Goal: Ask a question: Seek information or help from site administrators or community

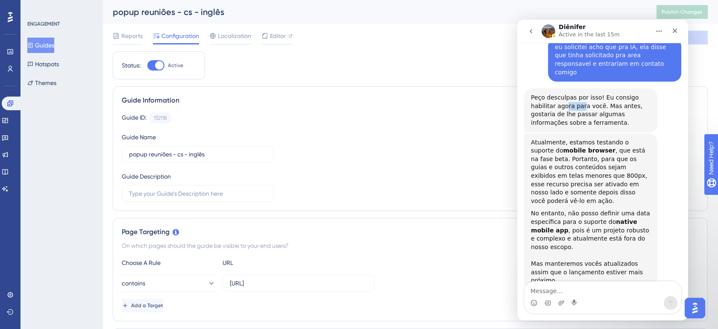
drag, startPoint x: 540, startPoint y: 73, endPoint x: 557, endPoint y: 73, distance: 16.7
click at [557, 93] on div "Peço desculpas por isso! Eu consigo habilitar agora para você. Mas antes, gosta…" at bounding box center [591, 109] width 120 height 33
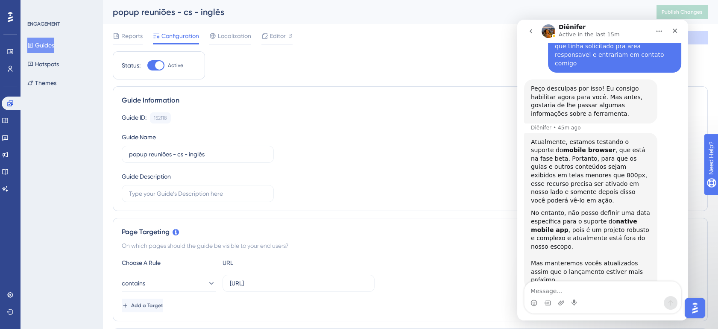
drag, startPoint x: 557, startPoint y: 73, endPoint x: 613, endPoint y: 83, distance: 57.1
click at [613, 85] on div "Peço desculpas por isso! Eu consigo habilitar agora para você. Mas antes, gosta…" at bounding box center [591, 101] width 120 height 33
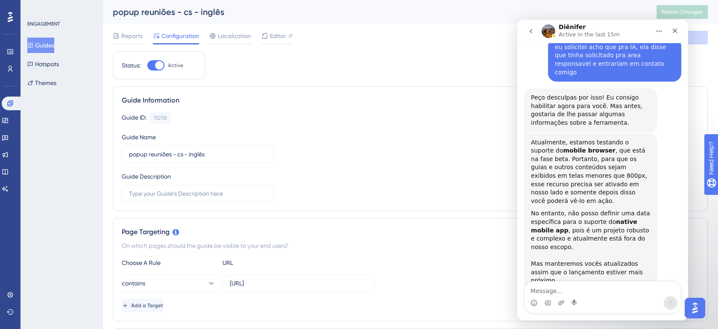
scroll to position [357, 0]
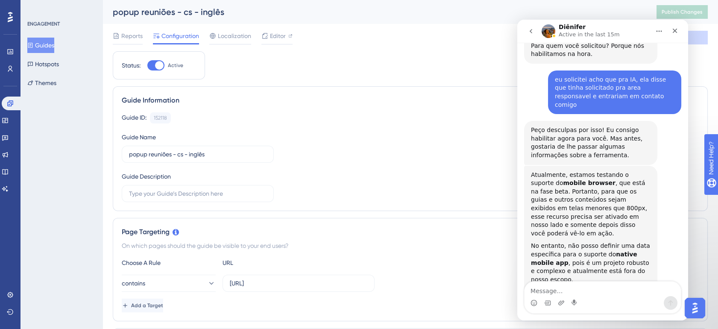
click at [555, 117] on div "olá [PERSON_NAME] • 3h ago You’ll get replies here and in your email: ✉️ [PERSO…" at bounding box center [602, 35] width 157 height 612
click at [587, 171] on div "Atualmente, estamos testando o suporte do mobile browser , que está na fase bet…" at bounding box center [591, 204] width 120 height 67
drag, startPoint x: 555, startPoint y: 158, endPoint x: 590, endPoint y: 158, distance: 35.4
click at [590, 171] on div "Atualmente, estamos testando o suporte do mobile browser , que está na fase bet…" at bounding box center [591, 204] width 120 height 67
drag, startPoint x: 590, startPoint y: 158, endPoint x: 548, endPoint y: 167, distance: 43.2
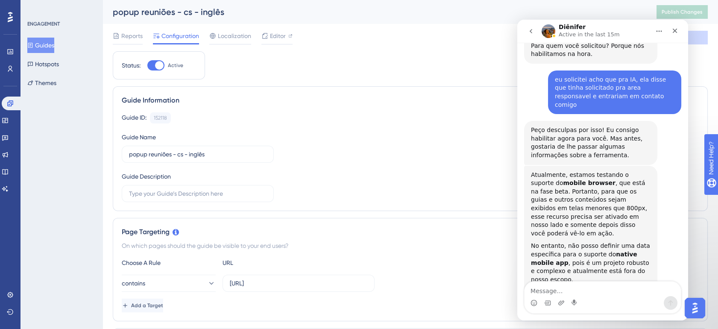
click at [548, 171] on div "Atualmente, estamos testando o suporte do mobile browser , que está na fase bet…" at bounding box center [591, 204] width 120 height 67
drag, startPoint x: 534, startPoint y: 167, endPoint x: 581, endPoint y: 167, distance: 47.4
click at [581, 171] on div "Atualmente, estamos testando o suporte do mobile browser , que está na fase bet…" at bounding box center [591, 204] width 120 height 67
drag, startPoint x: 581, startPoint y: 167, endPoint x: 625, endPoint y: 177, distance: 45.1
click at [625, 177] on div "Atualmente, estamos testando o suporte do mobile browser , que está na fase bet…" at bounding box center [591, 204] width 120 height 67
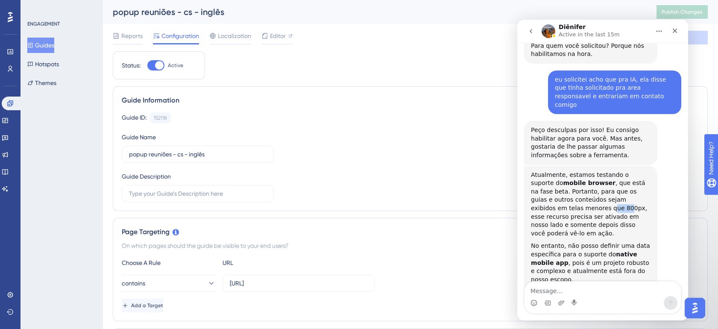
drag, startPoint x: 533, startPoint y: 177, endPoint x: 549, endPoint y: 178, distance: 15.4
click at [549, 178] on div "Atualmente, estamos testando o suporte do mobile browser , que está na fase bet…" at bounding box center [591, 204] width 120 height 67
drag, startPoint x: 549, startPoint y: 178, endPoint x: 604, endPoint y: 181, distance: 55.2
click at [604, 181] on div "Atualmente, estamos testando o suporte do mobile browser , que está na fase bet…" at bounding box center [591, 204] width 120 height 67
click at [625, 179] on div "Atualmente, estamos testando o suporte do mobile browser , que está na fase bet…" at bounding box center [591, 204] width 120 height 67
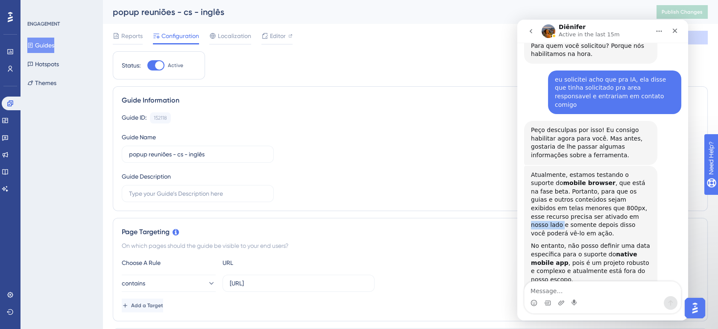
drag, startPoint x: 539, startPoint y: 186, endPoint x: 571, endPoint y: 185, distance: 31.6
click at [571, 185] on div "Atualmente, estamos testando o suporte do mobile browser , que está na fase bet…" at bounding box center [591, 204] width 120 height 67
drag, startPoint x: 571, startPoint y: 185, endPoint x: 619, endPoint y: 189, distance: 48.0
click at [619, 189] on div "Atualmente, estamos testando o suporte do mobile browser , que está na fase bet…" at bounding box center [591, 204] width 120 height 67
drag, startPoint x: 541, startPoint y: 194, endPoint x: 568, endPoint y: 193, distance: 26.5
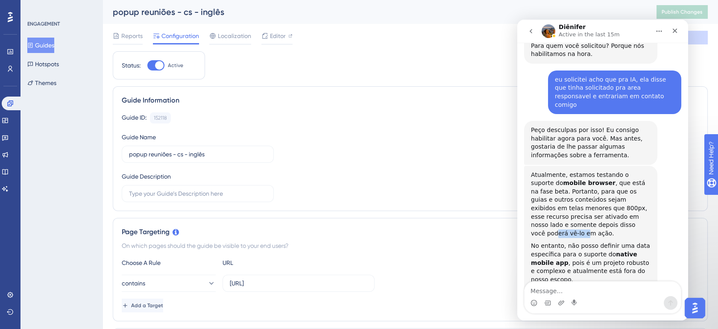
click at [568, 193] on div "Atualmente, estamos testando o suporte do mobile browser , que está na fase bet…" at bounding box center [591, 204] width 120 height 67
drag, startPoint x: 568, startPoint y: 193, endPoint x: 581, endPoint y: 204, distance: 16.7
click at [581, 242] on div "No entanto, não posso definir uma data específica para o suporte do native mobi…" at bounding box center [591, 263] width 120 height 42
drag, startPoint x: 581, startPoint y: 204, endPoint x: 548, endPoint y: 204, distance: 32.4
click at [548, 242] on div "No entanto, não posso definir uma data específica para o suporte do native mobi…" at bounding box center [591, 263] width 120 height 42
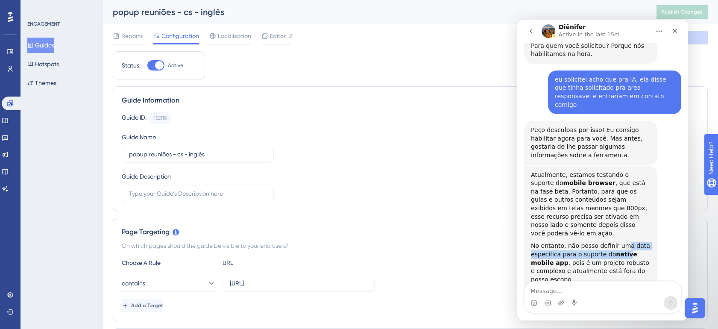
drag, startPoint x: 548, startPoint y: 204, endPoint x: 619, endPoint y: 208, distance: 70.6
click at [619, 242] on div "No entanto, não posso definir uma data específica para o suporte do native mobi…" at bounding box center [591, 263] width 120 height 42
drag, startPoint x: 619, startPoint y: 208, endPoint x: 568, endPoint y: 217, distance: 51.2
click at [568, 242] on div "No entanto, não posso definir uma data específica para o suporte do native mobi…" at bounding box center [591, 263] width 120 height 42
click at [609, 251] on b "native mobile app" at bounding box center [584, 258] width 106 height 15
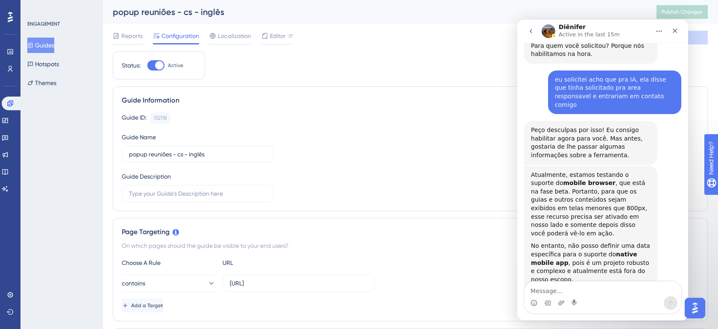
click at [550, 242] on div "No entanto, não posso definir uma data específica para o suporte do native mobi…" at bounding box center [591, 263] width 120 height 42
click at [600, 242] on div "No entanto, não posso definir uma data específica para o suporte do native mobi…" at bounding box center [591, 263] width 120 height 42
click at [622, 242] on div "No entanto, não posso definir uma data específica para o suporte do native mobi…" at bounding box center [591, 263] width 120 height 42
click at [610, 242] on div "No entanto, não posso definir uma data específica para o suporte do native mobi…" at bounding box center [591, 263] width 120 height 42
drag, startPoint x: 575, startPoint y: 229, endPoint x: 593, endPoint y: 228, distance: 18.8
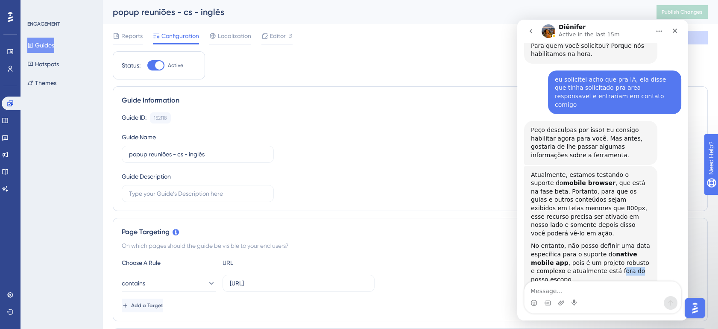
click at [593, 242] on div "No entanto, não posso definir uma data específica para o suporte do native mobi…" at bounding box center [591, 263] width 120 height 42
drag, startPoint x: 593, startPoint y: 228, endPoint x: 565, endPoint y: 232, distance: 28.5
click at [565, 242] on div "No entanto, não posso definir uma data específica para o suporte do native mobi…" at bounding box center [591, 263] width 120 height 42
click at [595, 291] on textarea "Message…" at bounding box center [602, 288] width 156 height 15
type textarea "combinado"
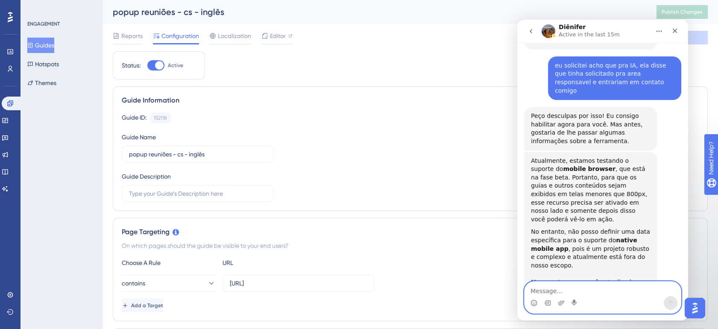
scroll to position [369, 0]
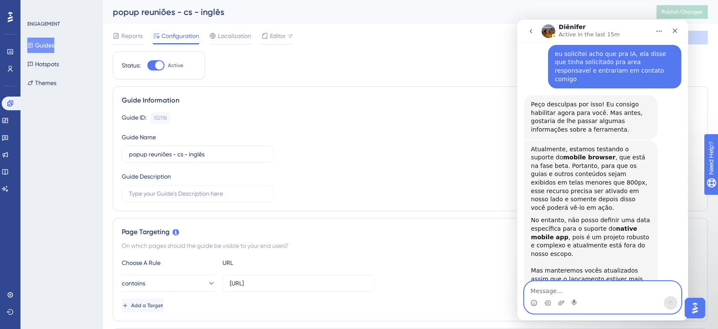
click at [595, 291] on textarea "Message…" at bounding box center [602, 288] width 156 height 15
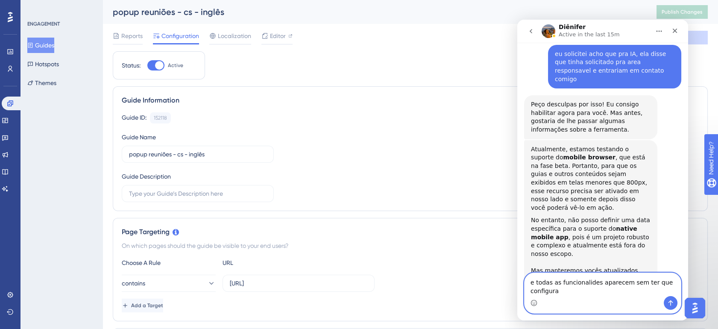
scroll to position [377, 0]
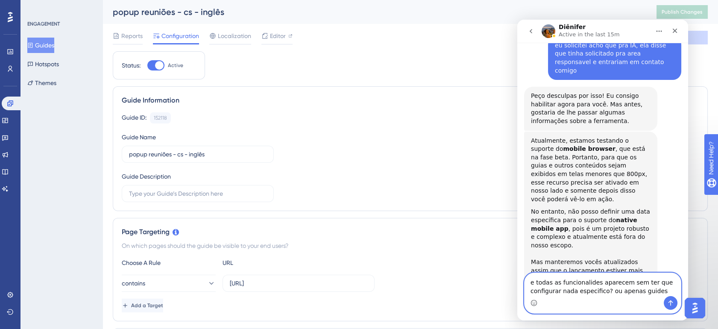
type textarea "e todas as funcionalides aparecem sem ter que configurar nada especifico? ou ap…"
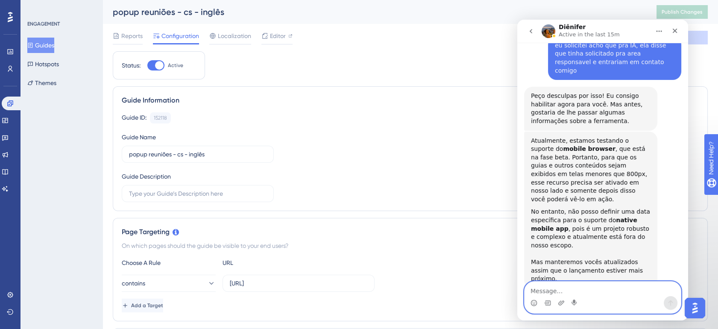
scroll to position [405, 0]
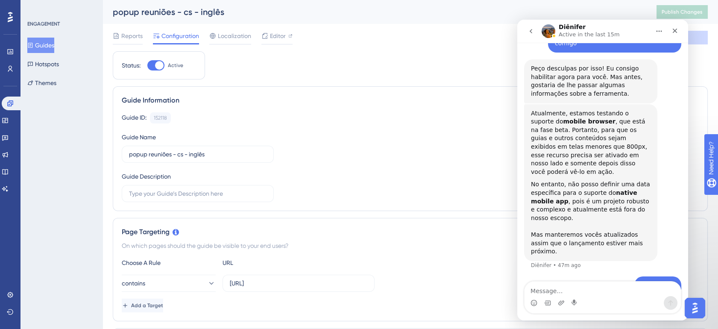
click at [555, 276] on div "combinado Ana • 5m ago" at bounding box center [602, 286] width 157 height 20
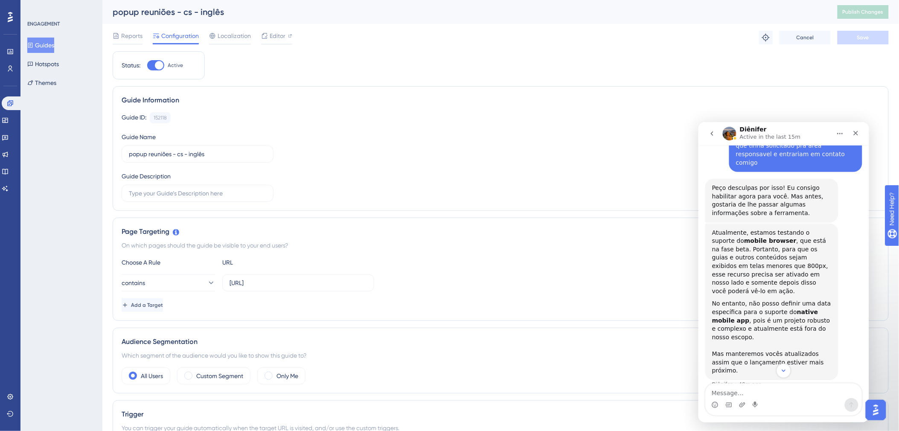
scroll to position [404, 0]
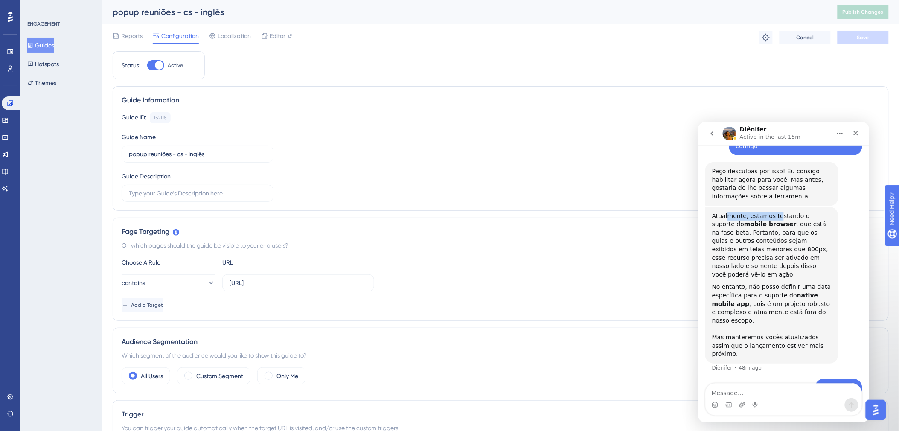
drag, startPoint x: 726, startPoint y: 183, endPoint x: 773, endPoint y: 184, distance: 47.0
click at [717, 212] on div "Atualmente, estamos testando o suporte do mobile browser , que está na fase bet…" at bounding box center [772, 245] width 120 height 67
drag, startPoint x: 773, startPoint y: 184, endPoint x: 808, endPoint y: 207, distance: 41.7
click at [717, 212] on div "Atualmente, estamos testando o suporte do mobile browser , que está na fase bet…" at bounding box center [772, 245] width 120 height 67
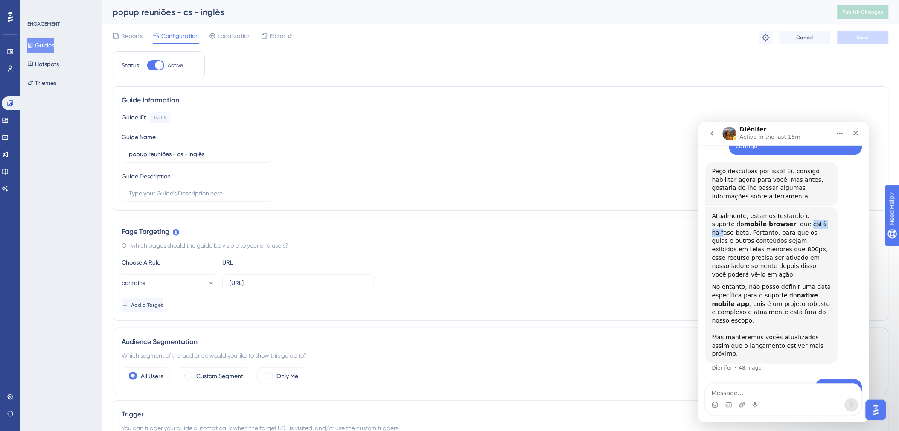
drag, startPoint x: 768, startPoint y: 189, endPoint x: 791, endPoint y: 189, distance: 22.2
click at [717, 212] on div "Atualmente, estamos testando o suporte do mobile browser , que está na fase bet…" at bounding box center [772, 245] width 120 height 67
drag, startPoint x: 791, startPoint y: 189, endPoint x: 730, endPoint y: 203, distance: 62.2
click at [717, 212] on div "Atualmente, estamos testando o suporte do mobile browser , que está na fase bet…" at bounding box center [772, 245] width 120 height 67
drag, startPoint x: 733, startPoint y: 203, endPoint x: 790, endPoint y: 201, distance: 57.2
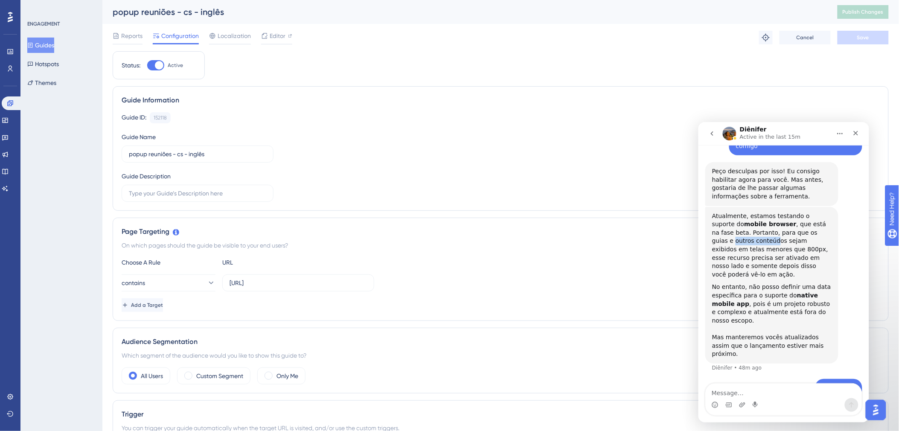
click at [717, 212] on div "Atualmente, estamos testando o suporte do mobile browser , que está na fase bet…" at bounding box center [772, 245] width 120 height 67
drag, startPoint x: 790, startPoint y: 201, endPoint x: 748, endPoint y: 208, distance: 43.0
click at [717, 212] on div "Atualmente, estamos testando o suporte do mobile browser , que está na fase bet…" at bounding box center [772, 245] width 120 height 67
drag, startPoint x: 744, startPoint y: 207, endPoint x: 785, endPoint y: 207, distance: 41.4
click at [717, 212] on div "Atualmente, estamos testando o suporte do mobile browser , que está na fase bet…" at bounding box center [772, 245] width 120 height 67
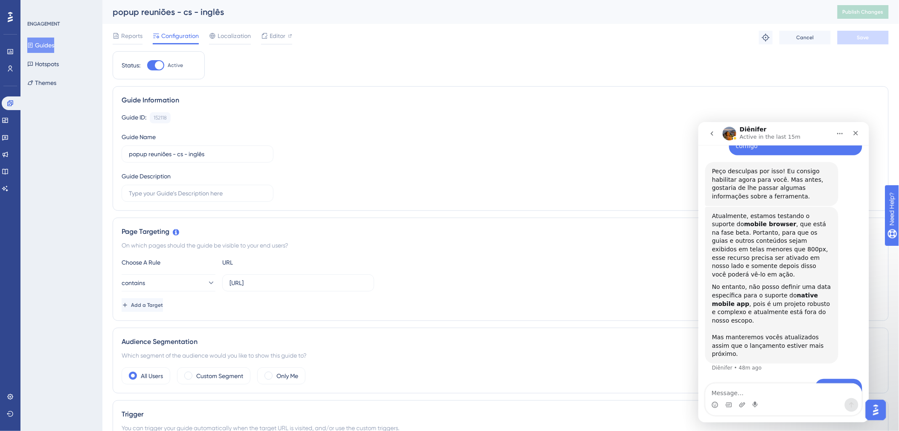
drag, startPoint x: 785, startPoint y: 207, endPoint x: 768, endPoint y: 221, distance: 22.5
click at [717, 221] on div "Atualmente, estamos testando o suporte do mobile browser , que está na fase bet…" at bounding box center [772, 245] width 120 height 67
drag, startPoint x: 715, startPoint y: 218, endPoint x: 738, endPoint y: 218, distance: 22.2
click at [717, 218] on div "Atualmente, estamos testando o suporte do mobile browser , que está na fase bet…" at bounding box center [772, 245] width 120 height 67
drag, startPoint x: 738, startPoint y: 218, endPoint x: 825, endPoint y: 217, distance: 87.5
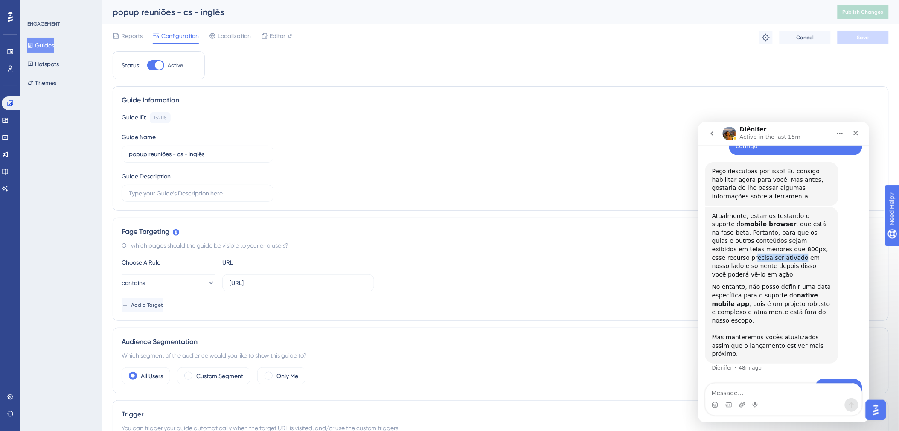
click at [717, 217] on div "Atualmente, estamos testando o suporte do mobile browser , que está na fase bet…" at bounding box center [772, 245] width 120 height 67
drag, startPoint x: 825, startPoint y: 217, endPoint x: 724, endPoint y: 226, distance: 101.2
click at [717, 226] on div "Atualmente, estamos testando o suporte do mobile browser , que está na fase bet…" at bounding box center [772, 245] width 120 height 67
drag, startPoint x: 715, startPoint y: 225, endPoint x: 739, endPoint y: 227, distance: 24.4
click at [717, 227] on div "Atualmente, estamos testando o suporte do mobile browser , que está na fase bet…" at bounding box center [772, 245] width 120 height 67
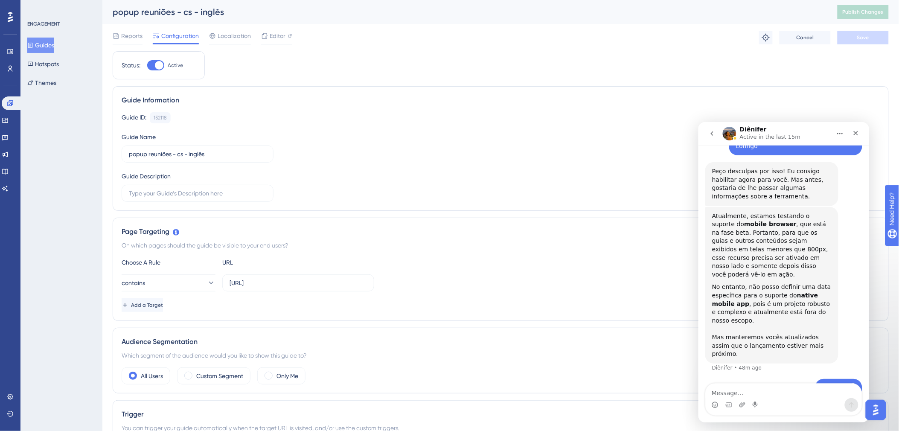
drag, startPoint x: 739, startPoint y: 227, endPoint x: 799, endPoint y: 227, distance: 60.2
click at [717, 227] on div "Atualmente, estamos testando o suporte do mobile browser , que está na fase bet…" at bounding box center [772, 245] width 120 height 67
click at [717, 232] on div "Atualmente, estamos testando o suporte do mobile browser , que está na fase bet…" at bounding box center [772, 245] width 120 height 67
drag, startPoint x: 744, startPoint y: 233, endPoint x: 759, endPoint y: 233, distance: 15.4
click at [717, 233] on div "Atualmente, estamos testando o suporte do mobile browser , que está na fase bet…" at bounding box center [772, 245] width 120 height 67
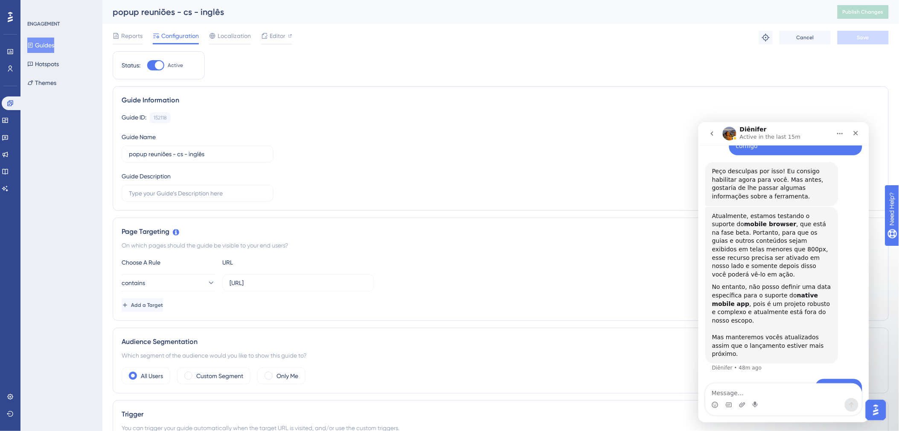
drag, startPoint x: 759, startPoint y: 233, endPoint x: 758, endPoint y: 257, distance: 23.9
click at [717, 283] on div "No entanto, não posso definir uma data específica para o suporte do native mobi…" at bounding box center [772, 304] width 120 height 42
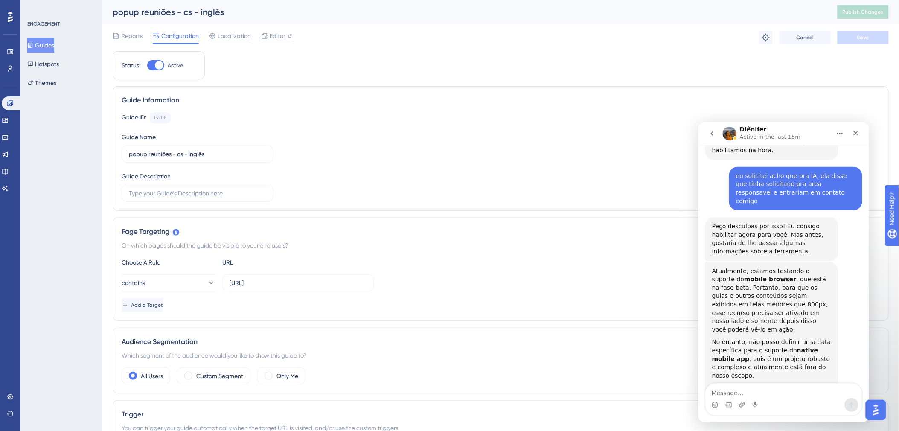
scroll to position [278, 0]
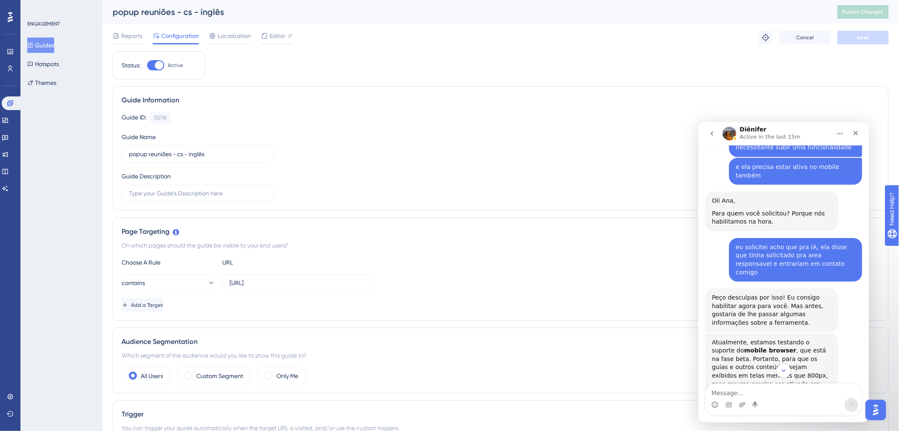
click at [717, 293] on div "Peço desculpas por isso! Eu consigo habilitar agora para você. Mas antes, gosta…" at bounding box center [772, 309] width 120 height 33
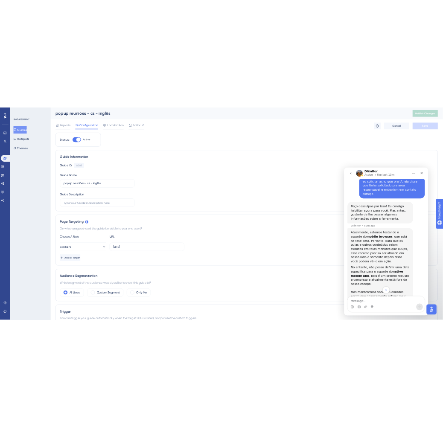
scroll to position [413, 0]
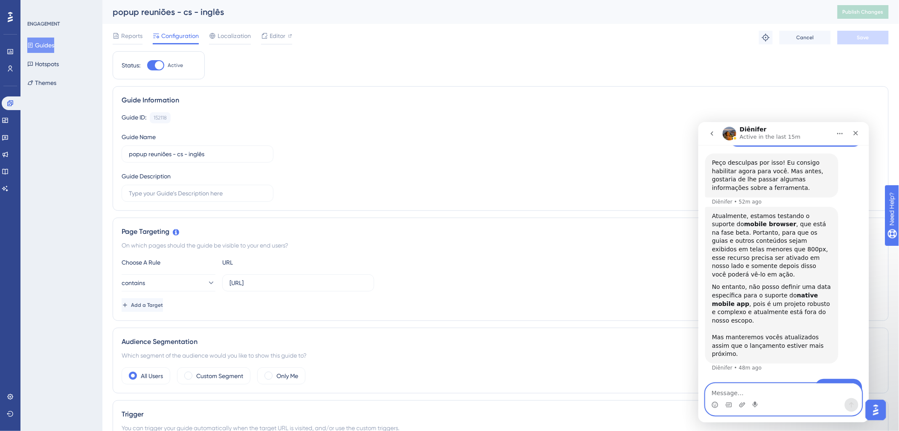
click at [717, 328] on textarea "Message…" at bounding box center [784, 390] width 156 height 15
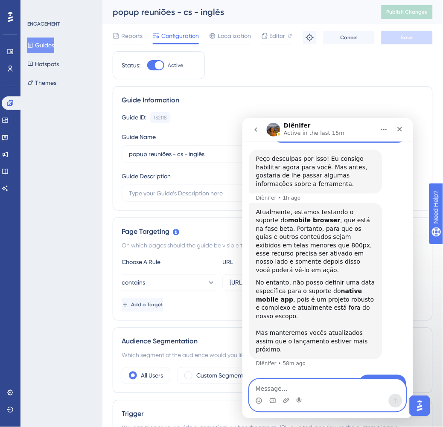
click at [299, 328] on textarea "Message…" at bounding box center [327, 386] width 156 height 15
click at [323, 328] on textarea "Message…" at bounding box center [327, 386] width 156 height 15
click at [307, 328] on textarea "Message…" at bounding box center [327, 386] width 156 height 15
type textarea "olá"
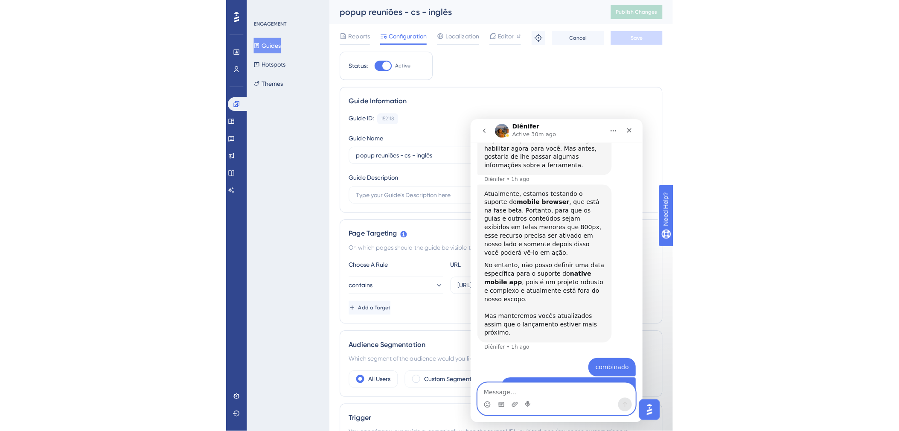
scroll to position [432, 0]
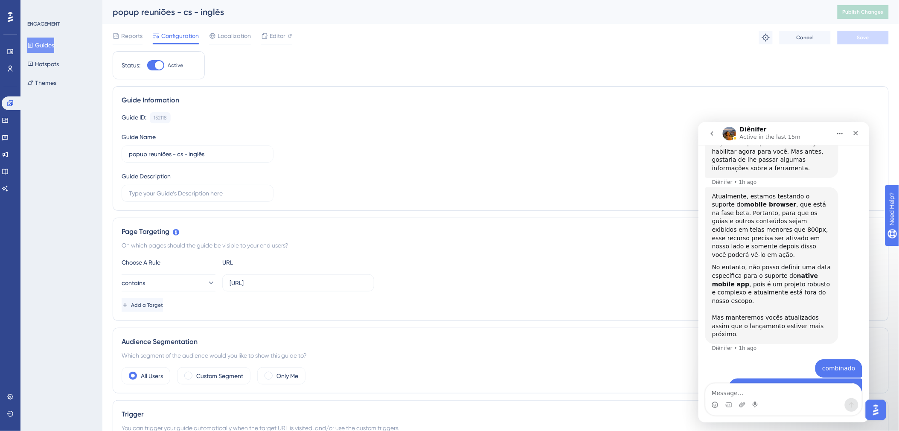
click at [717, 328] on div "olá Ana • 9m ago" at bounding box center [783, 428] width 157 height 29
click at [717, 328] on textarea "Message…" at bounding box center [784, 390] width 156 height 15
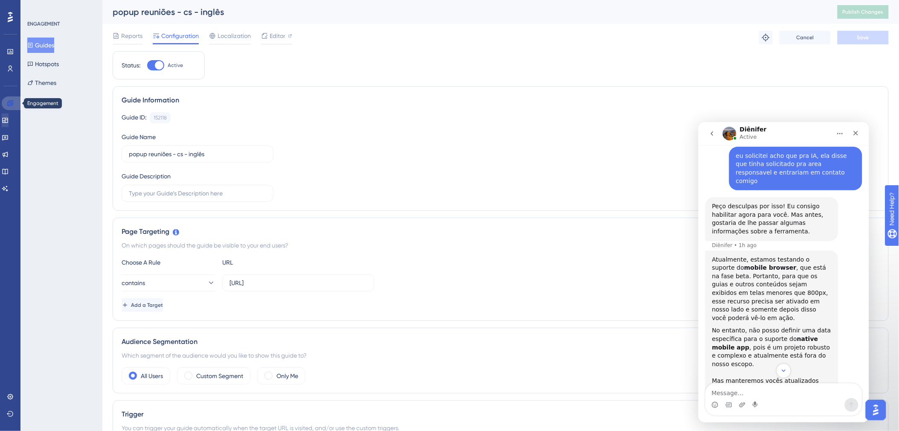
drag, startPoint x: 9, startPoint y: 104, endPoint x: 11, endPoint y: 120, distance: 16.3
click at [9, 104] on icon at bounding box center [10, 103] width 6 height 6
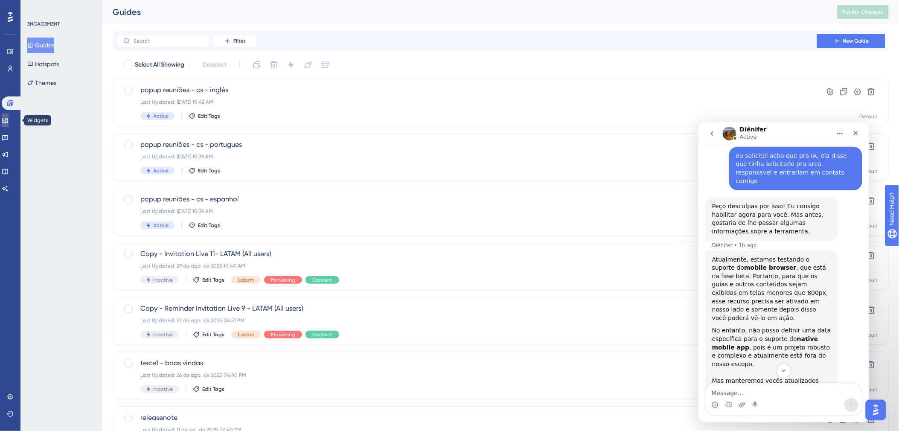
click at [9, 120] on icon at bounding box center [5, 120] width 7 height 7
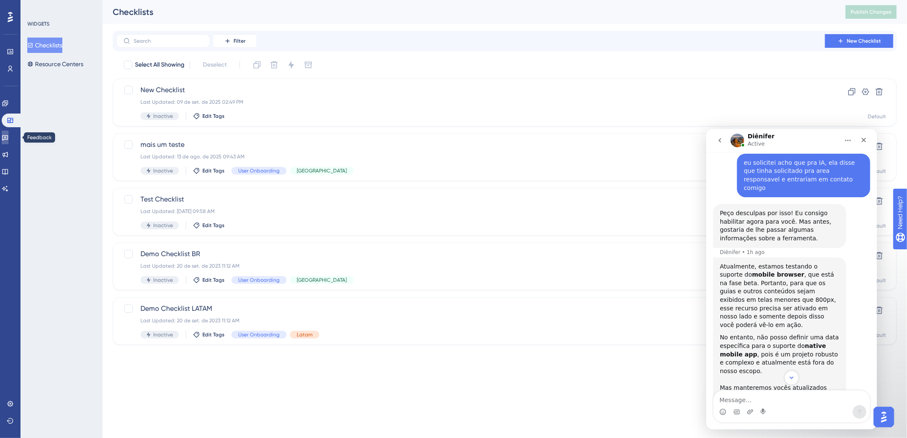
click at [9, 143] on link at bounding box center [5, 138] width 7 height 14
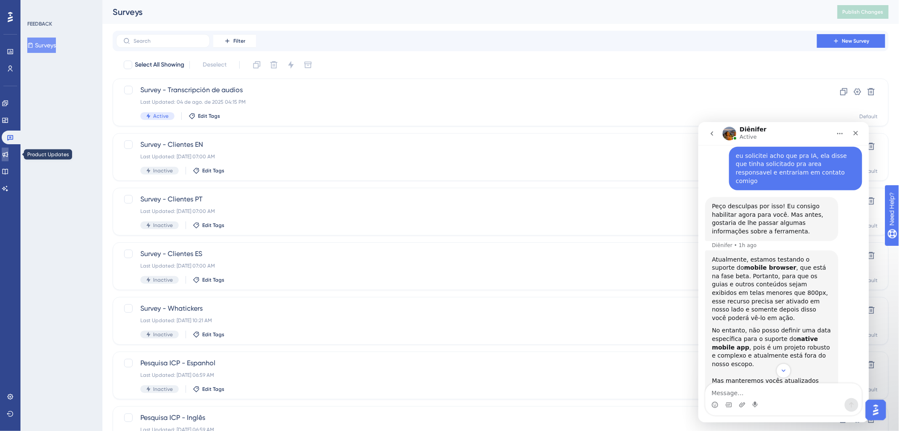
click at [9, 159] on link at bounding box center [5, 155] width 7 height 14
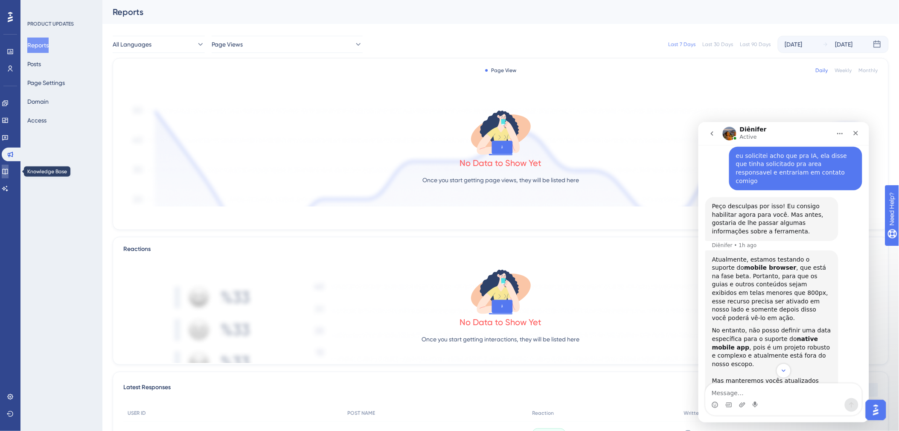
click at [9, 168] on icon at bounding box center [5, 171] width 7 height 7
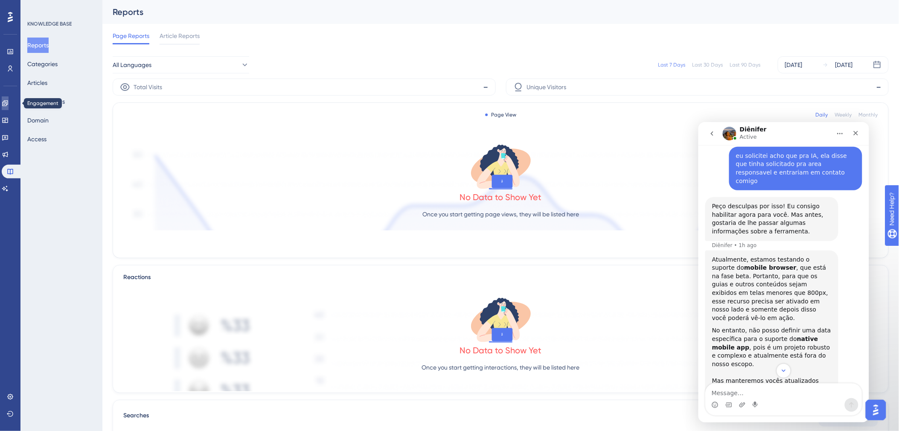
click at [9, 99] on link at bounding box center [5, 103] width 7 height 14
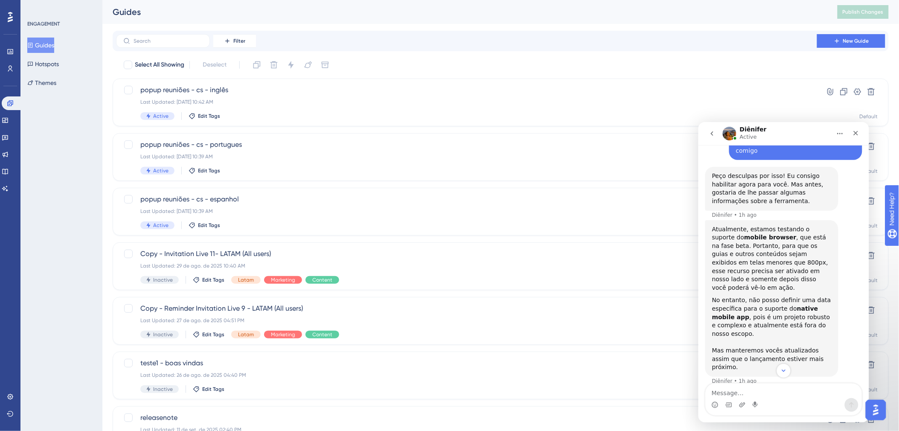
scroll to position [432, 0]
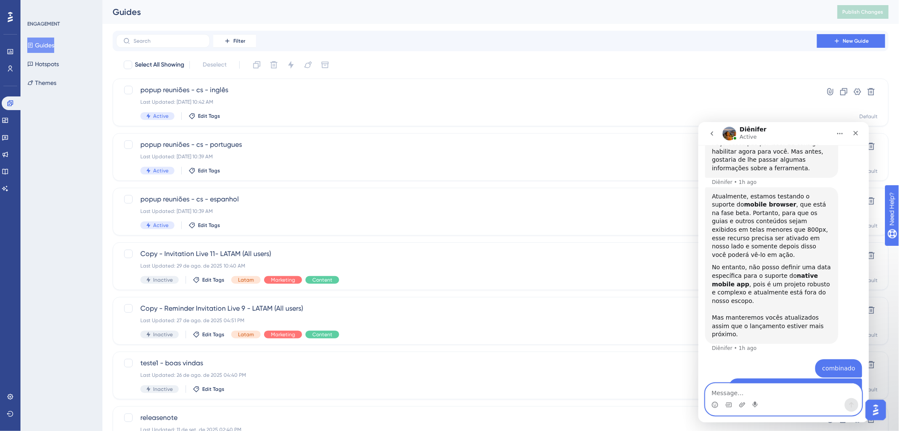
click at [717, 328] on textarea "Message…" at bounding box center [784, 390] width 156 height 15
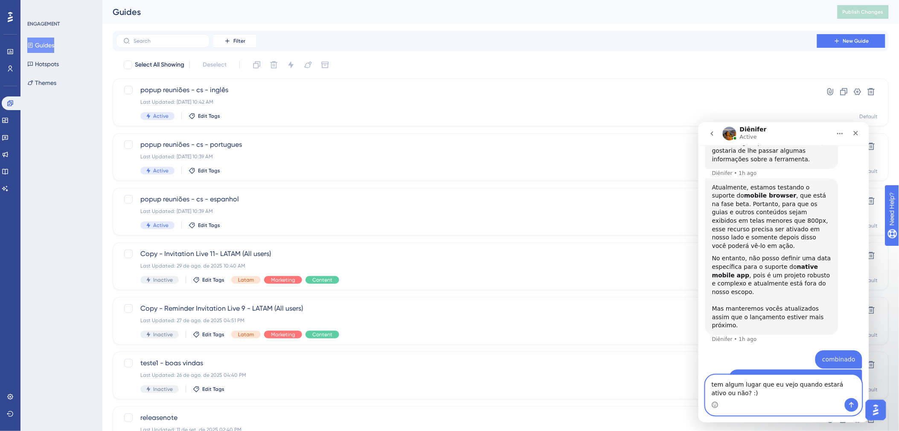
type textarea "tem algum lugar que eu vejo quando estará ativo ou não? :)"
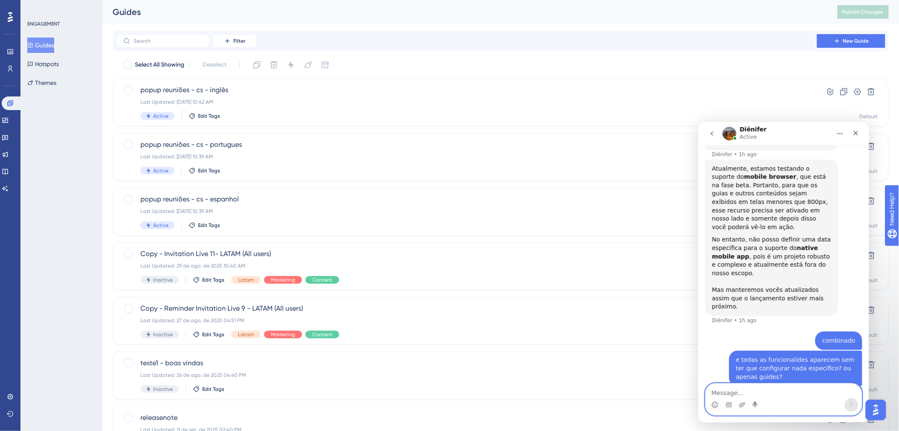
click at [717, 328] on textarea "Message…" at bounding box center [784, 390] width 156 height 15
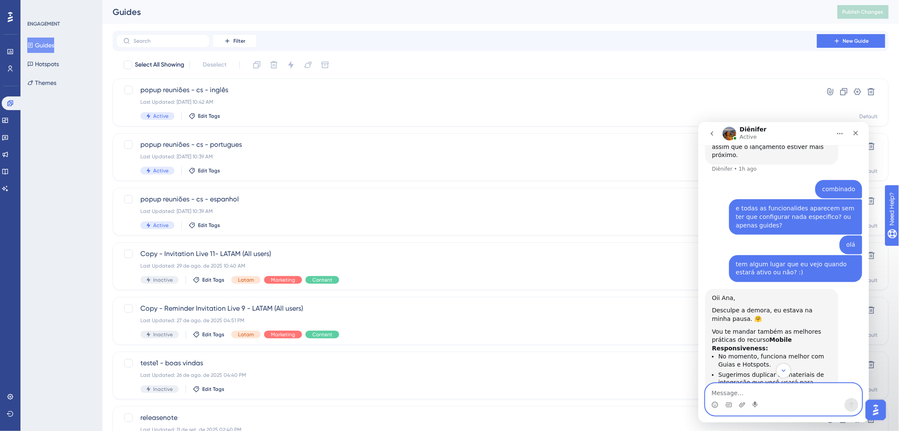
scroll to position [611, 0]
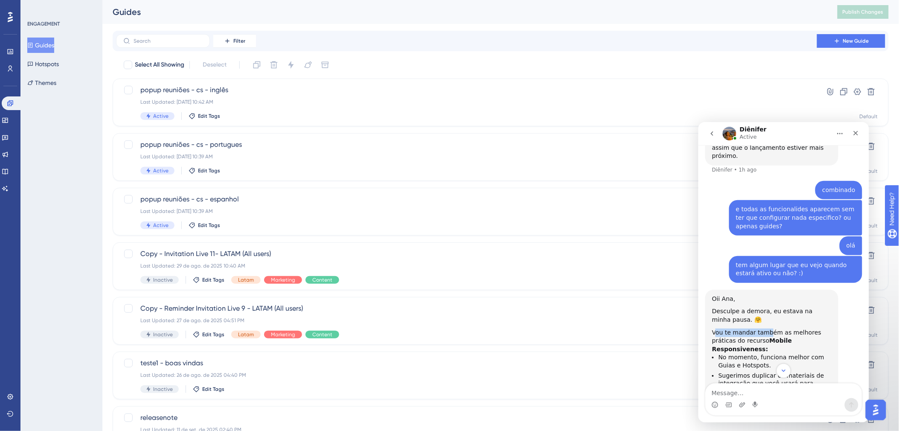
drag, startPoint x: 716, startPoint y: 274, endPoint x: 767, endPoint y: 276, distance: 50.4
click at [717, 328] on div "Vou te mandar também as melhores práticas do recurso Mobile Responsiveness:" at bounding box center [772, 340] width 120 height 25
drag, startPoint x: 767, startPoint y: 276, endPoint x: 820, endPoint y: 277, distance: 52.9
click at [717, 328] on div "Vou te mandar também as melhores práticas do recurso Mobile Responsiveness:" at bounding box center [772, 340] width 120 height 25
drag, startPoint x: 719, startPoint y: 287, endPoint x: 744, endPoint y: 287, distance: 24.8
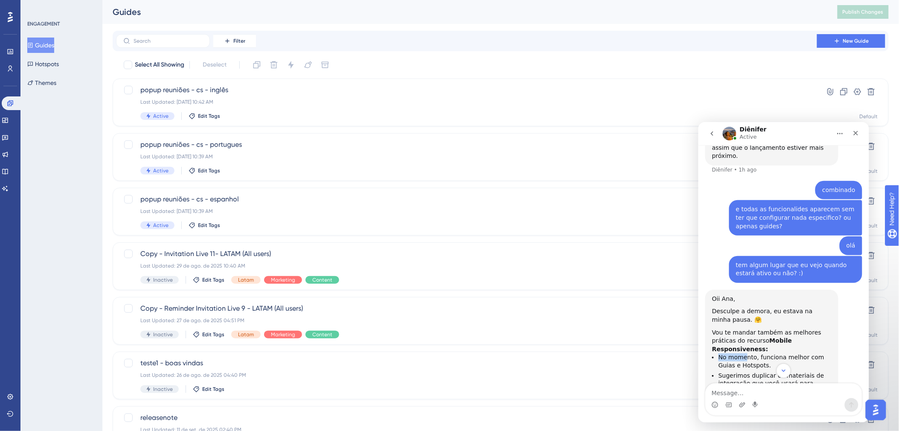
click at [717, 328] on li "No momento, funciona melhor com Guias e Hotspots." at bounding box center [774, 361] width 113 height 16
drag, startPoint x: 744, startPoint y: 287, endPoint x: 762, endPoint y: 292, distance: 19.6
click at [717, 328] on li "No momento, funciona melhor com Guias e Hotspots." at bounding box center [774, 361] width 113 height 16
click at [717, 328] on b "Mobile Responsiveness:" at bounding box center [752, 344] width 80 height 15
drag, startPoint x: 722, startPoint y: 291, endPoint x: 751, endPoint y: 290, distance: 29.0
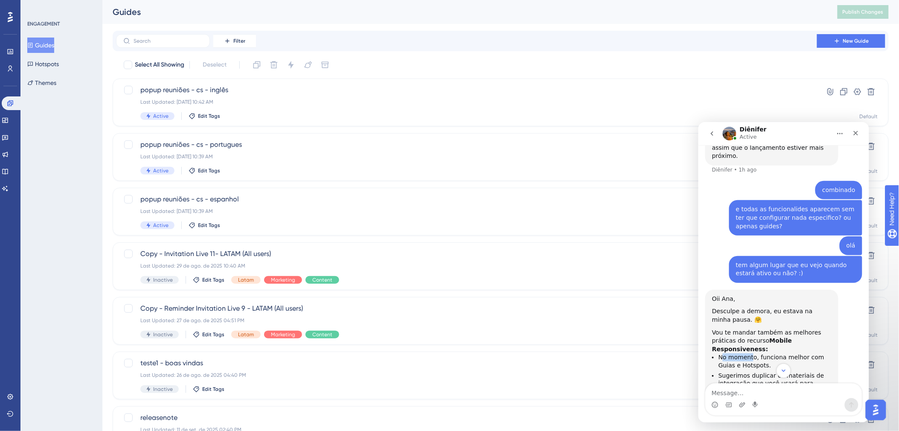
click at [717, 328] on li "No momento, funciona melhor com Guias e Hotspots." at bounding box center [774, 361] width 113 height 16
drag, startPoint x: 751, startPoint y: 290, endPoint x: 816, endPoint y: 293, distance: 65.0
click at [717, 328] on li "No momento, funciona melhor com Guias e Hotspots." at bounding box center [774, 361] width 113 height 16
drag, startPoint x: 723, startPoint y: 311, endPoint x: 749, endPoint y: 310, distance: 25.6
click at [717, 328] on li "Sugerimos duplicar os materiais de integração que você usará para dispositivos …" at bounding box center [774, 398] width 113 height 55
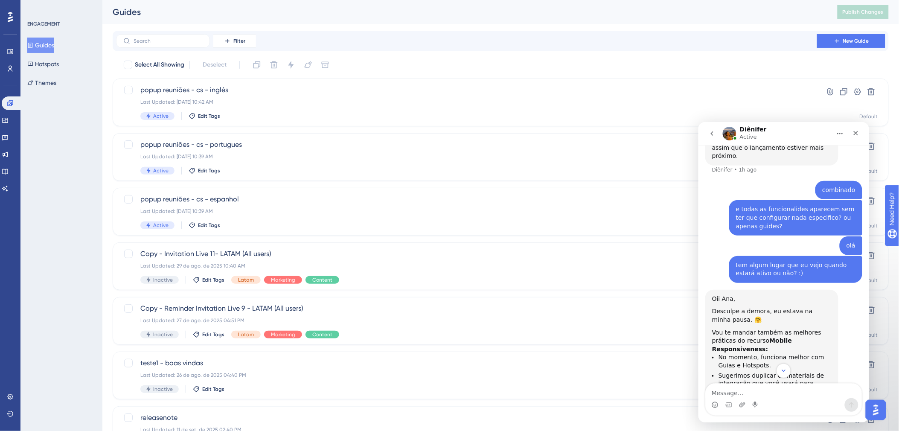
drag, startPoint x: 749, startPoint y: 310, endPoint x: 799, endPoint y: 312, distance: 50.4
click at [717, 328] on li "Sugerimos duplicar os materiais de integração que você usará para dispositivos …" at bounding box center [774, 398] width 113 height 55
drag, startPoint x: 763, startPoint y: 318, endPoint x: 788, endPoint y: 319, distance: 25.2
click at [717, 328] on li "Sugerimos duplicar os materiais de integração que você usará para dispositivos …" at bounding box center [774, 398] width 113 height 55
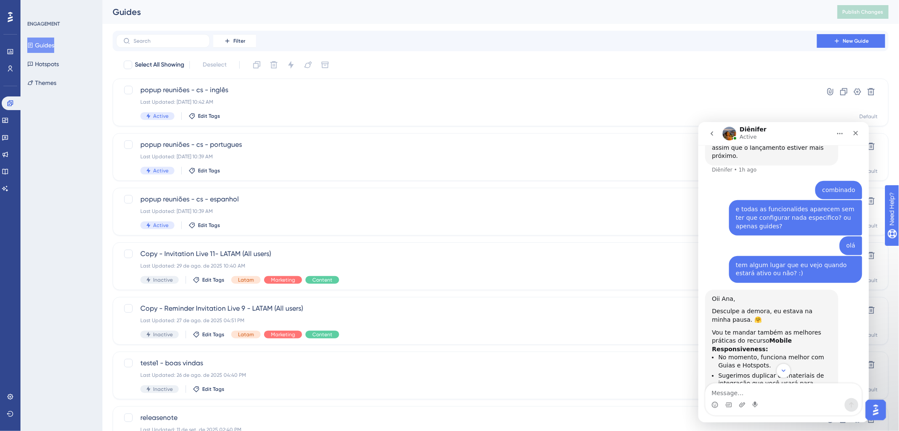
drag, startPoint x: 788, startPoint y: 319, endPoint x: 744, endPoint y: 326, distance: 44.1
click at [717, 328] on li "Sugerimos duplicar os materiais de integração que você usará para dispositivos …" at bounding box center [774, 398] width 113 height 55
drag, startPoint x: 744, startPoint y: 326, endPoint x: 811, endPoint y: 325, distance: 67.0
click at [717, 328] on li "Sugerimos duplicar os materiais de integração que você usará para dispositivos …" at bounding box center [774, 398] width 113 height 55
drag, startPoint x: 811, startPoint y: 325, endPoint x: 753, endPoint y: 335, distance: 59.7
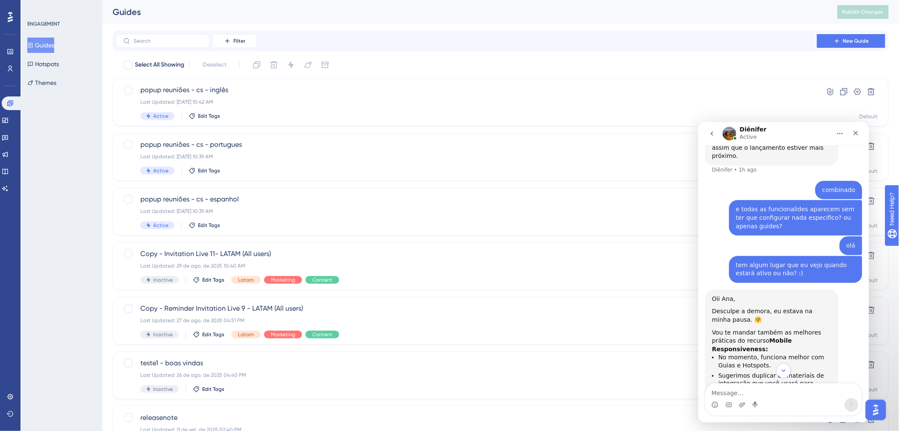
click at [717, 328] on li "Sugerimos duplicar os materiais de integração que você usará para dispositivos …" at bounding box center [774, 398] width 113 height 55
drag, startPoint x: 753, startPoint y: 335, endPoint x: 785, endPoint y: 336, distance: 32.4
click at [717, 328] on li "Sugerimos duplicar os materiais de integração que você usará para dispositivos …" at bounding box center [774, 398] width 113 height 55
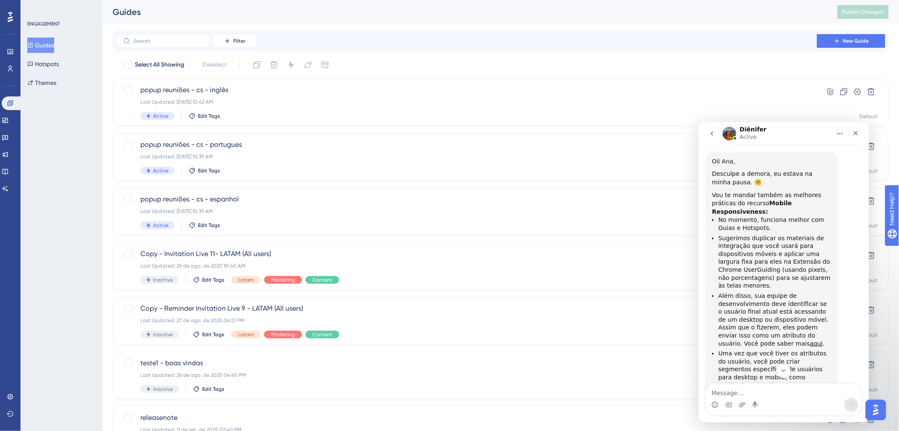
scroll to position [752, 0]
drag, startPoint x: 730, startPoint y: 243, endPoint x: 776, endPoint y: 242, distance: 46.1
click at [717, 288] on li "Além disso, sua equipe de desenvolvimento deve identificar se o usuário final a…" at bounding box center [774, 315] width 113 height 55
drag, startPoint x: 776, startPoint y: 242, endPoint x: 772, endPoint y: 259, distance: 16.9
click at [717, 288] on li "Além disso, sua equipe de desenvolvimento deve identificar se o usuário final a…" at bounding box center [774, 315] width 113 height 55
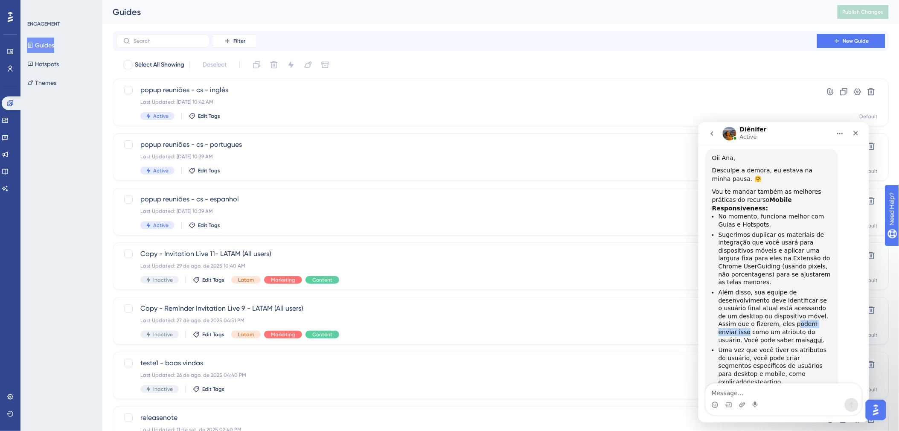
drag, startPoint x: 756, startPoint y: 257, endPoint x: 800, endPoint y: 257, distance: 43.5
click at [717, 288] on li "Além disso, sua equipe de desenvolvimento deve identificar se o usuário final a…" at bounding box center [774, 315] width 113 height 55
drag, startPoint x: 800, startPoint y: 257, endPoint x: 788, endPoint y: 278, distance: 23.3
click at [717, 328] on li "Uma vez que você tiver os atributos do usuário, você pode criar segmentos espec…" at bounding box center [774, 366] width 113 height 40
click at [717, 288] on li "Além disso, sua equipe de desenvolvimento deve identificar se o usuário final a…" at bounding box center [774, 315] width 113 height 55
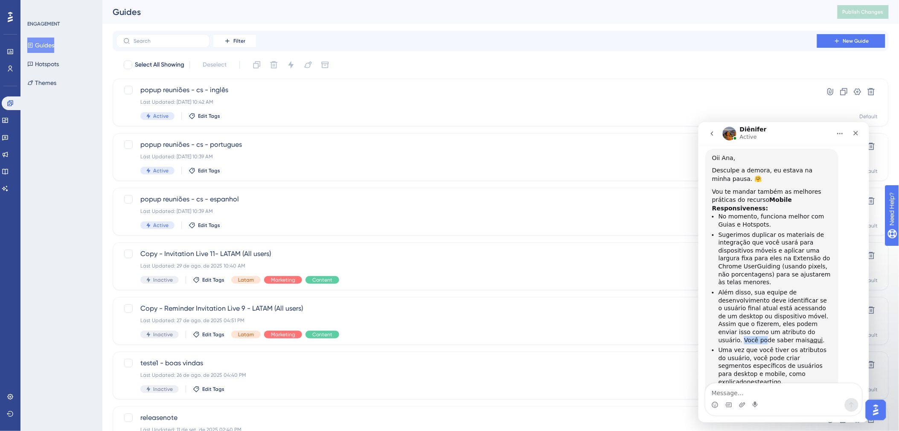
drag, startPoint x: 773, startPoint y: 265, endPoint x: 795, endPoint y: 263, distance: 21.9
click at [717, 288] on li "Além disso, sua equipe de desenvolvimento deve identificar se o usuário final a…" at bounding box center [774, 315] width 113 height 55
drag, startPoint x: 795, startPoint y: 263, endPoint x: 756, endPoint y: 262, distance: 38.4
click at [717, 288] on li "Além disso, sua equipe de desenvolvimento deve identificar se o usuário final a…" at bounding box center [774, 315] width 113 height 55
click at [717, 328] on li "Uma vez que você tiver os atributos do usuário, você pode criar segmentos espec…" at bounding box center [774, 366] width 113 height 40
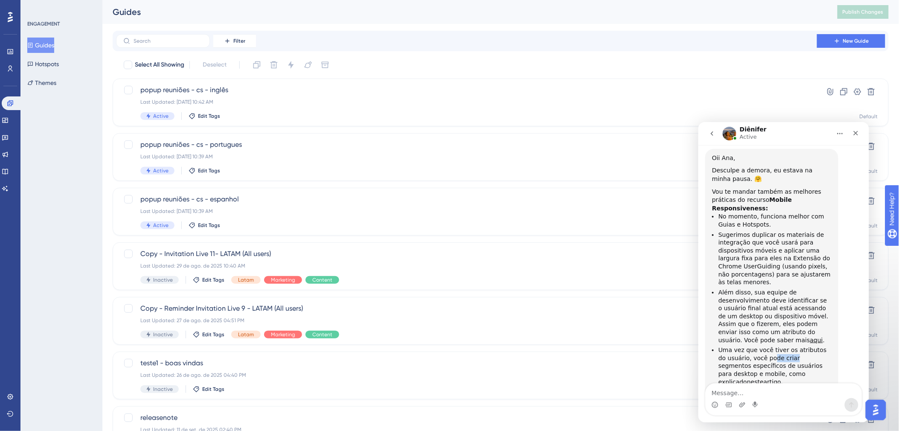
drag, startPoint x: 762, startPoint y: 286, endPoint x: 782, endPoint y: 289, distance: 20.2
click at [717, 328] on li "Uma vez que você tiver os atributos do usuário, você pode criar segmentos espec…" at bounding box center [774, 366] width 113 height 40
drag, startPoint x: 782, startPoint y: 289, endPoint x: 750, endPoint y: 289, distance: 31.6
click at [717, 328] on li "Uma vez que você tiver os atributos do usuário, você pode criar segmentos espec…" at bounding box center [774, 366] width 113 height 40
click at [717, 328] on div "Tenha em mente que este projeto está na fase Beta; como é um experimento, reque…" at bounding box center [772, 406] width 120 height 33
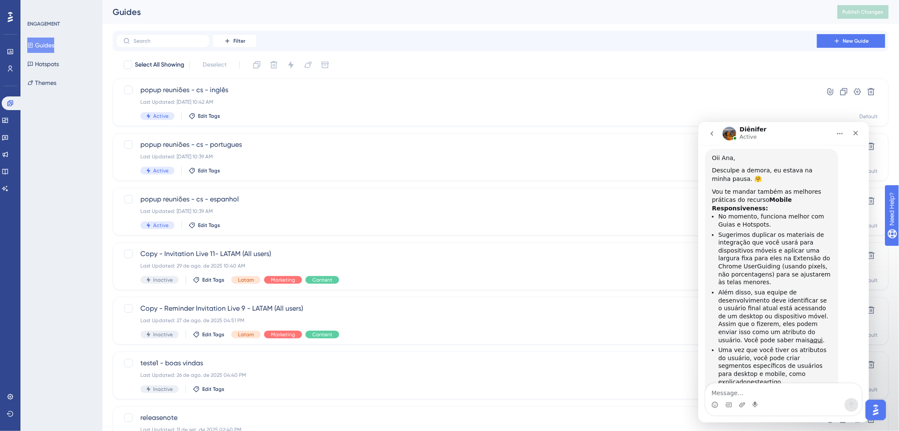
click at [717, 328] on div "Tenha em mente que este projeto está na fase Beta; como é um experimento, reque…" at bounding box center [772, 406] width 120 height 33
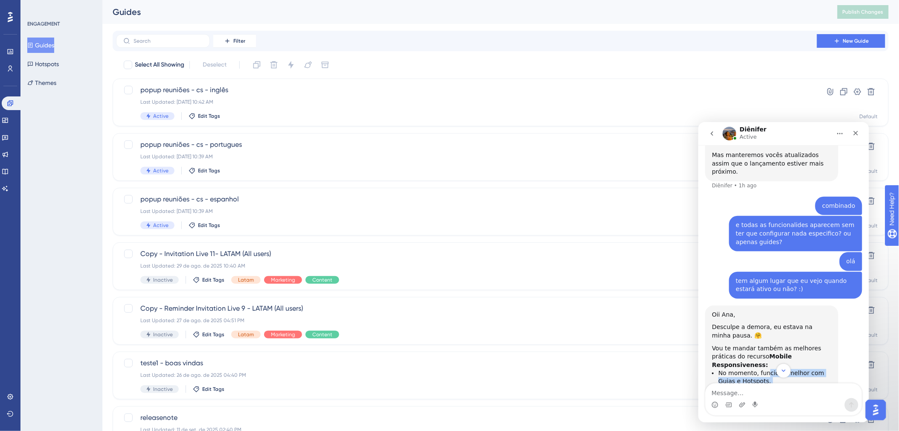
scroll to position [594, 0]
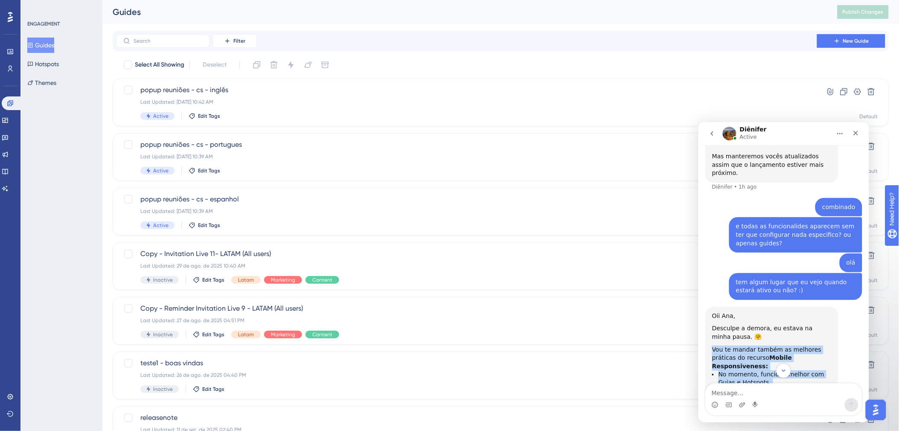
drag, startPoint x: 831, startPoint y: 356, endPoint x: 712, endPoint y: 293, distance: 135.0
drag, startPoint x: 712, startPoint y: 293, endPoint x: 748, endPoint y: 304, distance: 38.5
copy div "Vou te mandar também as melhores práticas do recurso Mobile Responsiveness: No …"
click at [717, 328] on div "Intercom messenger" at bounding box center [783, 370] width 171 height 15
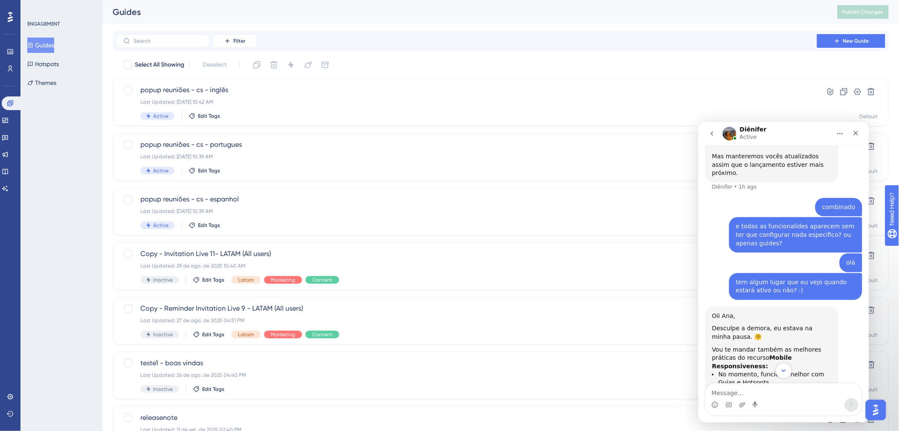
click at [717, 328] on icon "Scroll to bottom" at bounding box center [784, 371] width 8 height 8
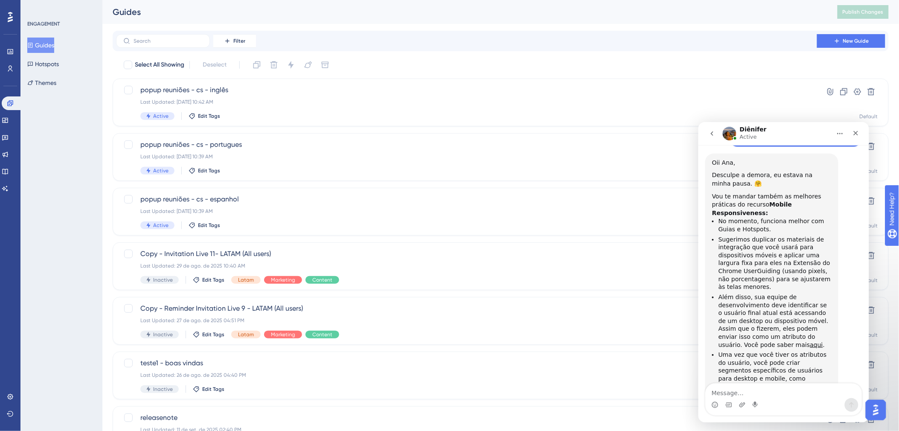
scroll to position [752, 0]
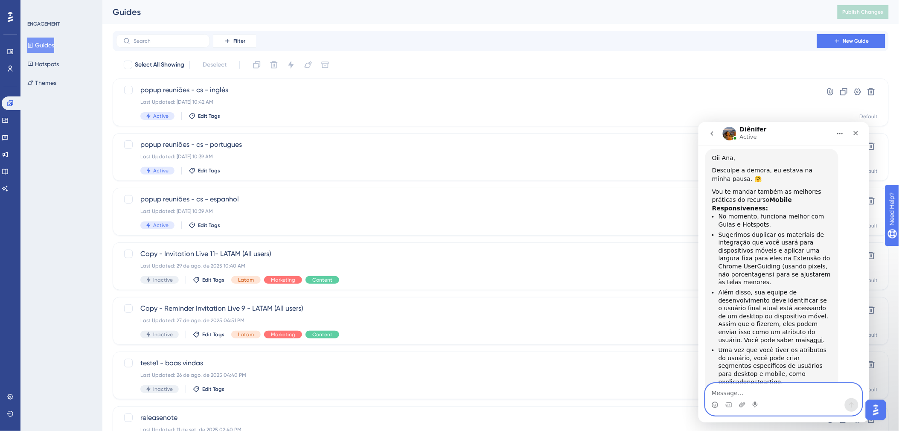
click at [717, 328] on textarea "Message…" at bounding box center [784, 390] width 156 height 15
type textarea "obrigada!!"
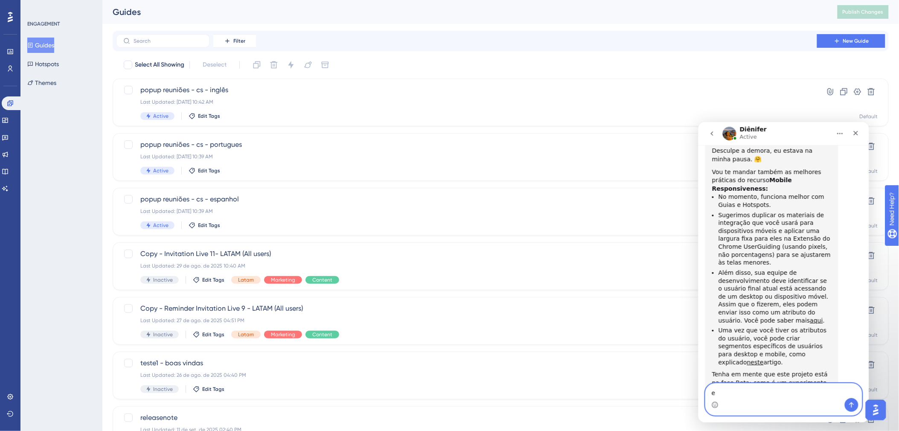
scroll to position [777, 0]
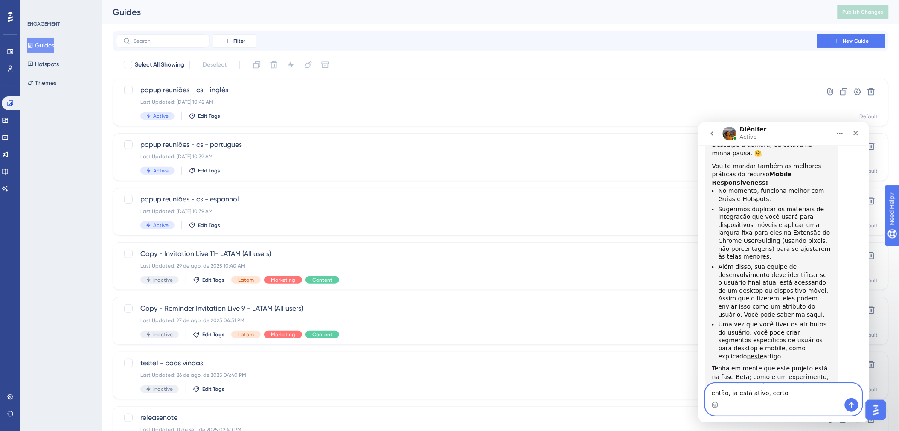
type textarea "então, já está ativo, certo?"
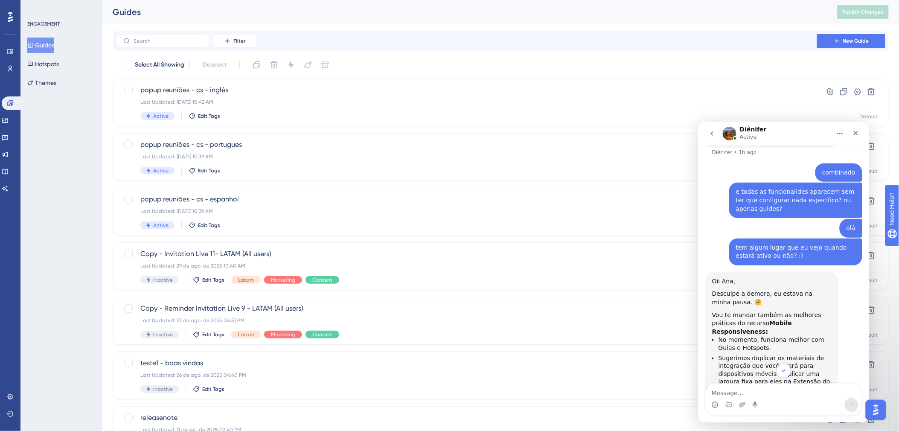
scroll to position [624, 0]
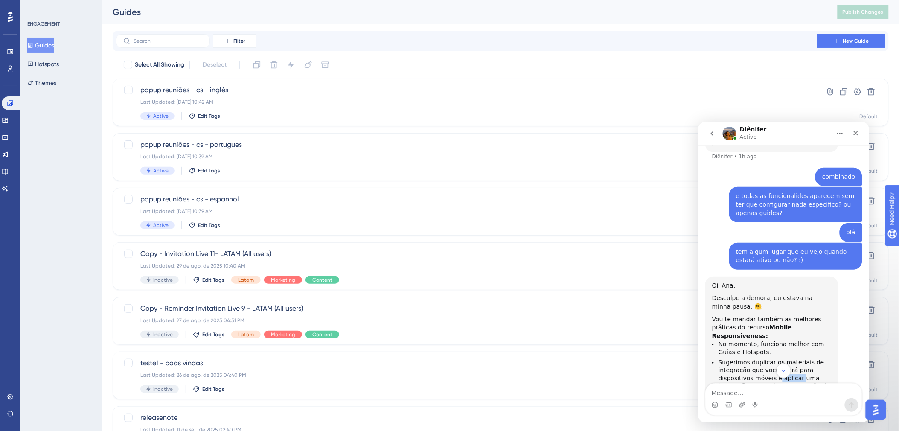
drag, startPoint x: 773, startPoint y: 312, endPoint x: 794, endPoint y: 308, distance: 22.1
click at [717, 328] on li "Sugerimos duplicar os materiais de integração que você usará para dispositivos …" at bounding box center [774, 385] width 113 height 55
drag, startPoint x: 794, startPoint y: 308, endPoint x: 757, endPoint y: 313, distance: 37.4
click at [717, 328] on li "Sugerimos duplicar os materiais de integração que você usará para dispositivos …" at bounding box center [774, 385] width 113 height 55
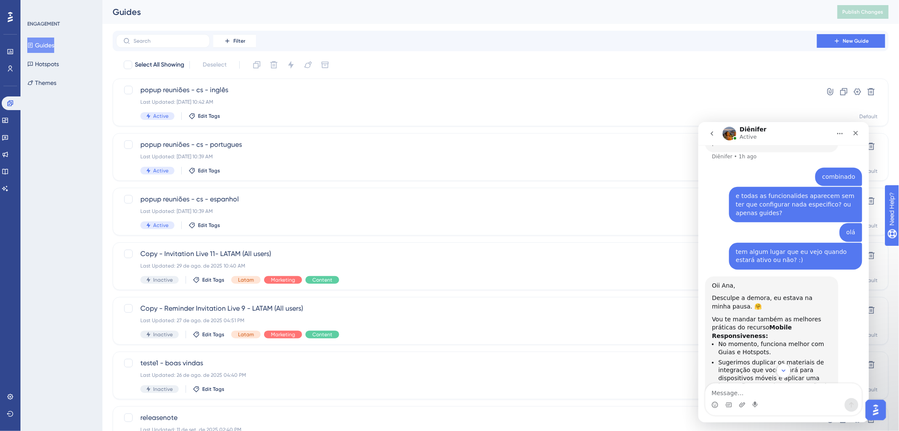
drag, startPoint x: 756, startPoint y: 317, endPoint x: 767, endPoint y: 316, distance: 10.7
click at [717, 328] on li "Sugerimos duplicar os materiais de integração que você usará para dispositivos …" at bounding box center [774, 385] width 113 height 55
drag, startPoint x: 775, startPoint y: 316, endPoint x: 781, endPoint y: 316, distance: 5.5
click at [717, 328] on li "Sugerimos duplicar os materiais de integração que você usará para dispositivos …" at bounding box center [774, 385] width 113 height 55
drag, startPoint x: 781, startPoint y: 316, endPoint x: 744, endPoint y: 324, distance: 37.5
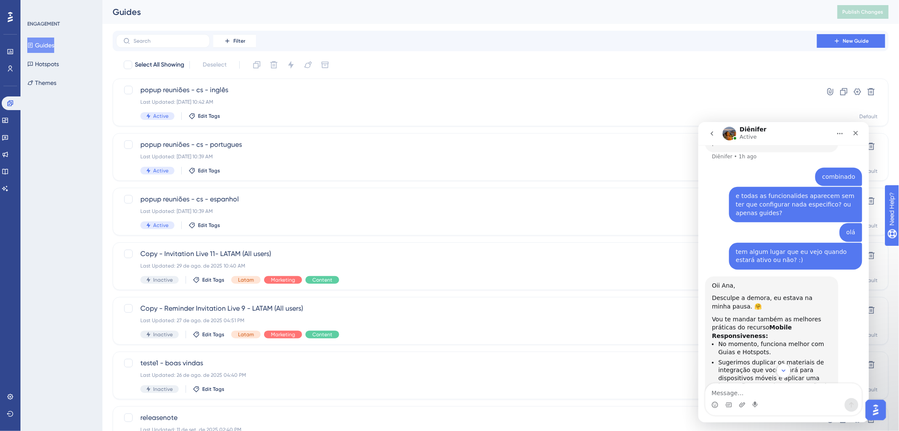
click at [717, 328] on li "Sugerimos duplicar os materiais de integração que você usará para dispositivos …" at bounding box center [774, 385] width 113 height 55
drag, startPoint x: 727, startPoint y: 326, endPoint x: 744, endPoint y: 324, distance: 16.7
click at [717, 328] on li "Sugerimos duplicar os materiais de integração que você usará para dispositivos …" at bounding box center [774, 385] width 113 height 55
drag, startPoint x: 744, startPoint y: 324, endPoint x: 777, endPoint y: 327, distance: 33.4
click at [717, 328] on li "Sugerimos duplicar os materiais de integração que você usará para dispositivos …" at bounding box center [774, 385] width 113 height 55
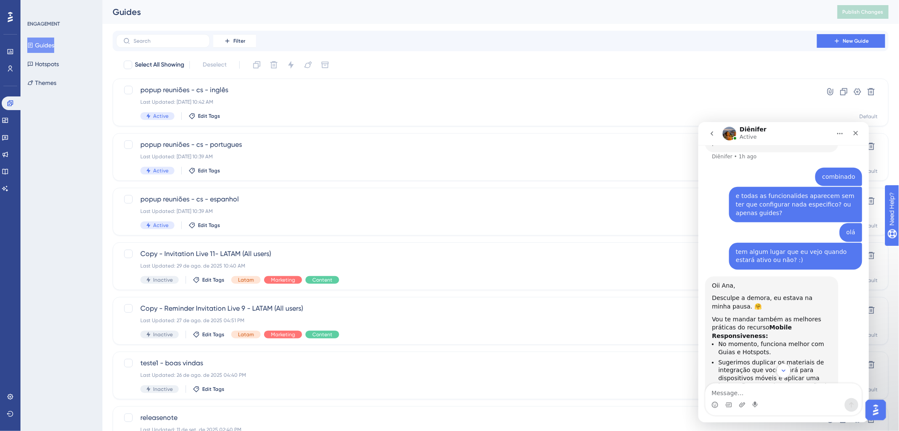
drag, startPoint x: 777, startPoint y: 332, endPoint x: 791, endPoint y: 332, distance: 13.7
click at [717, 328] on li "Sugerimos duplicar os materiais de integração que você usará para dispositivos …" at bounding box center [774, 385] width 113 height 55
drag, startPoint x: 791, startPoint y: 332, endPoint x: 744, endPoint y: 339, distance: 47.0
click at [717, 328] on li "Sugerimos duplicar os materiais de integração que você usará para dispositivos …" at bounding box center [774, 385] width 113 height 55
click at [279, 112] on div "Active Edit Tags" at bounding box center [466, 116] width 653 height 8
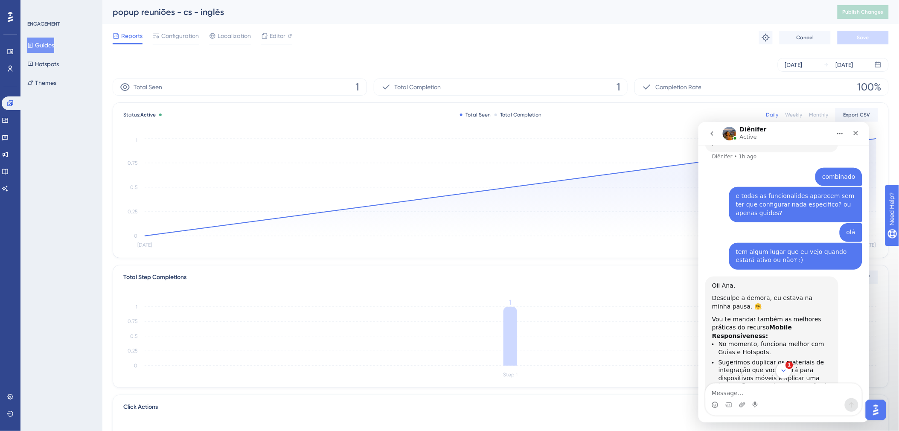
click at [717, 328] on button "1" at bounding box center [784, 370] width 16 height 16
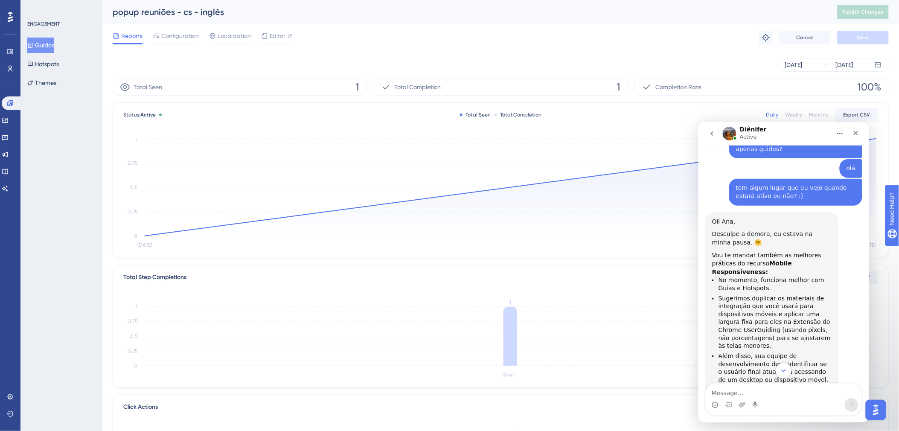
scroll to position [853, 0]
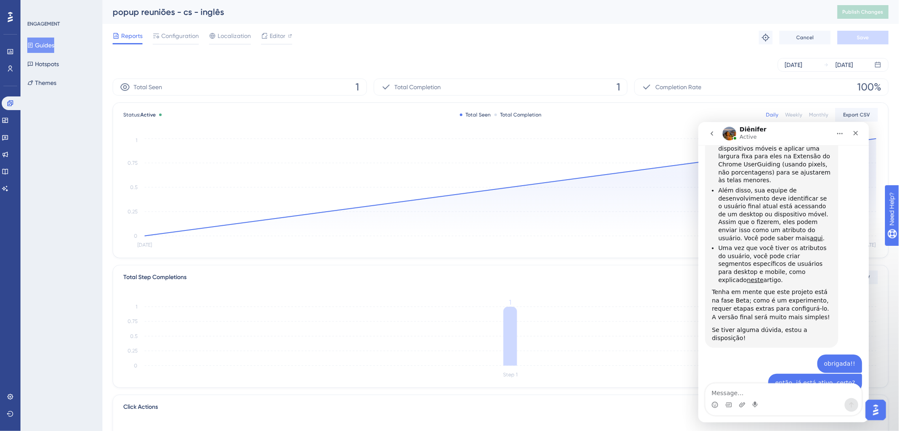
drag, startPoint x: 735, startPoint y: 339, endPoint x: 767, endPoint y: 338, distance: 32.0
click at [717, 328] on div "Queria confirmar com você primeiro, você quer habilitar nessa conta? [EMAIL_ADD…" at bounding box center [772, 430] width 120 height 25
drag, startPoint x: 767, startPoint y: 338, endPoint x: 805, endPoint y: 339, distance: 38.4
click at [717, 328] on div "Queria confirmar com você primeiro, você quer habilitar nessa conta? [EMAIL_ADD…" at bounding box center [772, 430] width 120 height 25
click at [717, 328] on textarea "Message…" at bounding box center [784, 390] width 156 height 15
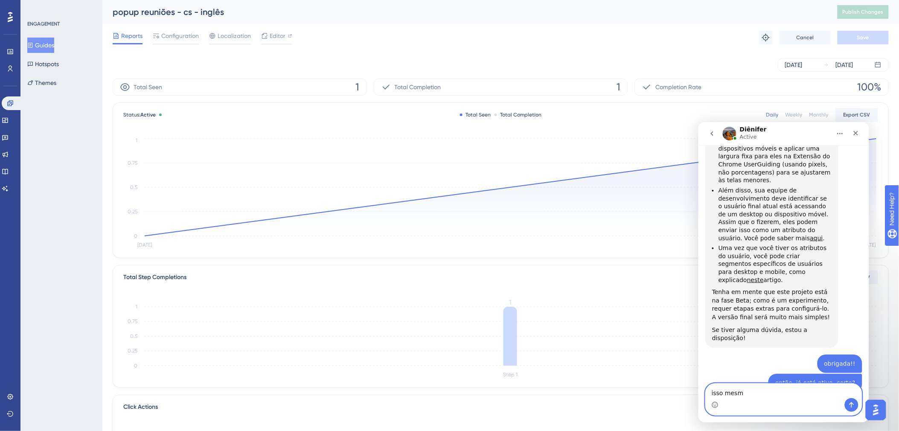
type textarea "isso mesmo"
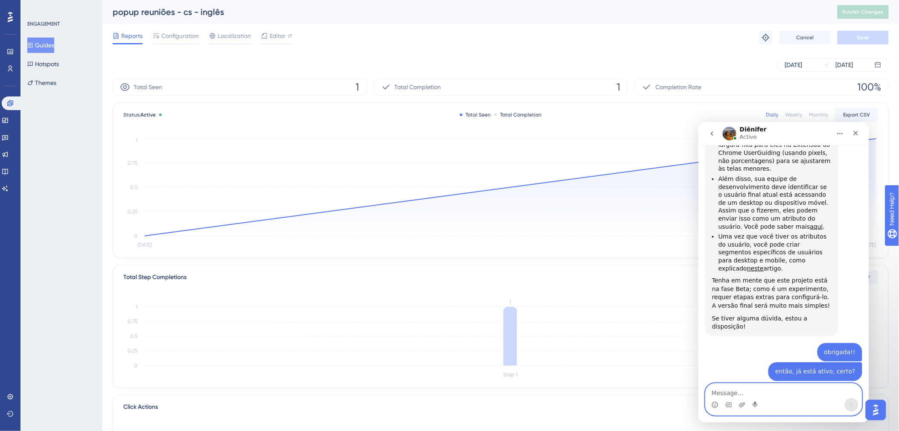
scroll to position [864, 0]
click at [281, 39] on span "Editor" at bounding box center [278, 36] width 16 height 10
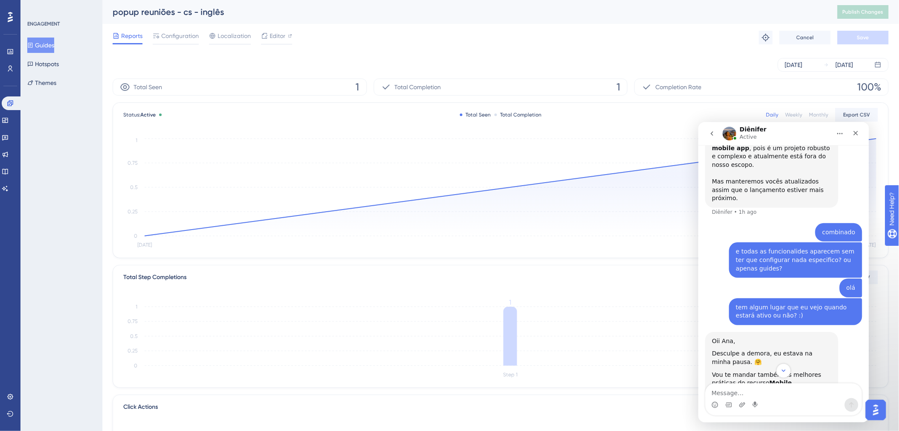
scroll to position [387, 0]
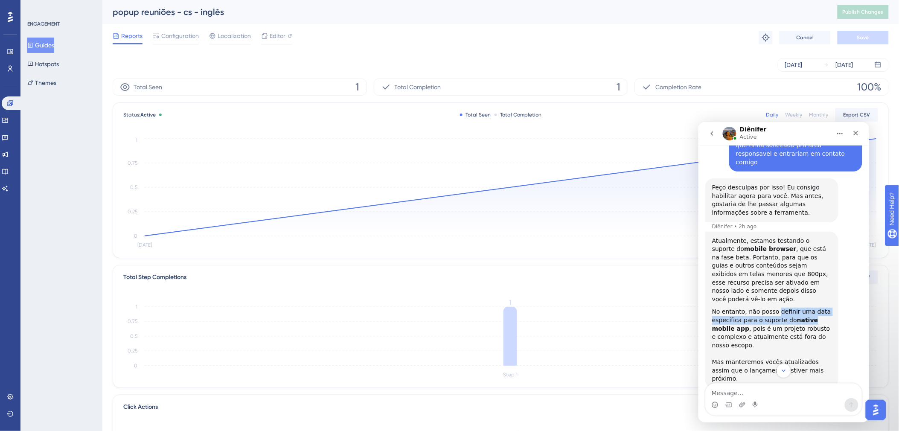
drag, startPoint x: 774, startPoint y: 270, endPoint x: 804, endPoint y: 273, distance: 30.0
click at [717, 307] on div "No entanto, não posso definir uma data específica para o suporte do native mobi…" at bounding box center [772, 328] width 120 height 42
drag, startPoint x: 804, startPoint y: 273, endPoint x: 763, endPoint y: 280, distance: 41.5
click at [717, 307] on div "No entanto, não posso definir uma data específica para o suporte do native mobi…" at bounding box center [772, 328] width 120 height 42
click at [717, 316] on b "native mobile app" at bounding box center [765, 323] width 106 height 15
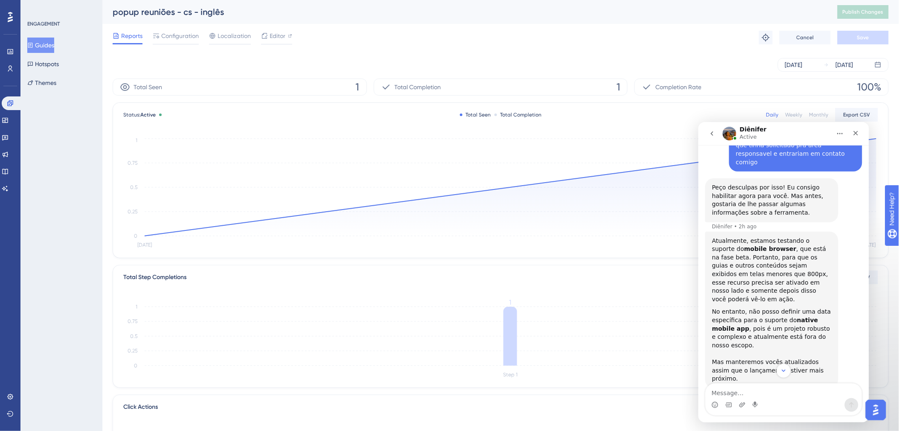
click at [717, 307] on div "No entanto, não posso definir uma data específica para o suporte do native mobi…" at bounding box center [772, 328] width 120 height 42
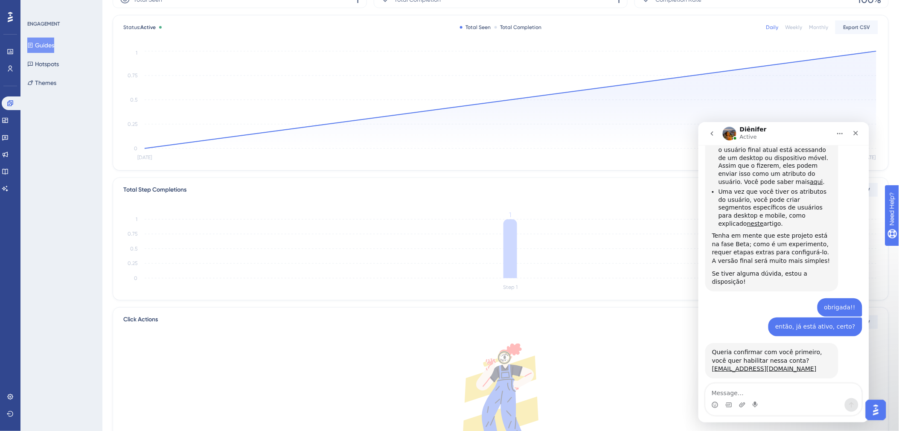
scroll to position [164, 0]
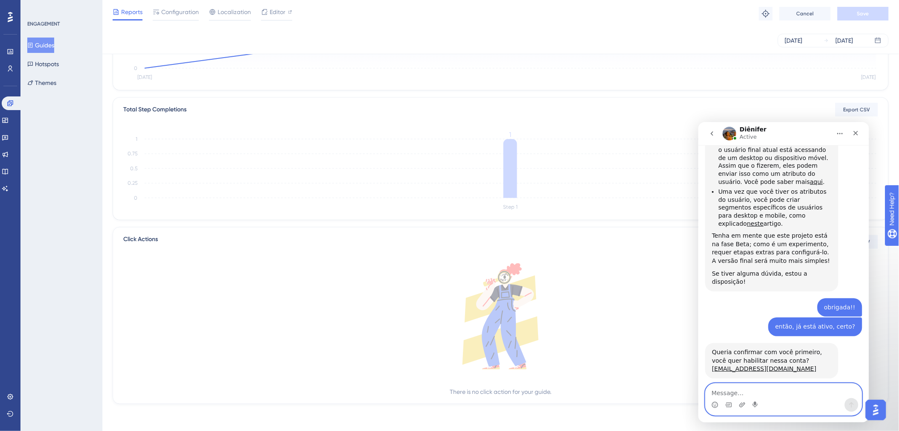
click at [717, 328] on textarea "Message…" at bounding box center [784, 390] width 156 height 15
type textarea "muito obrigada!"
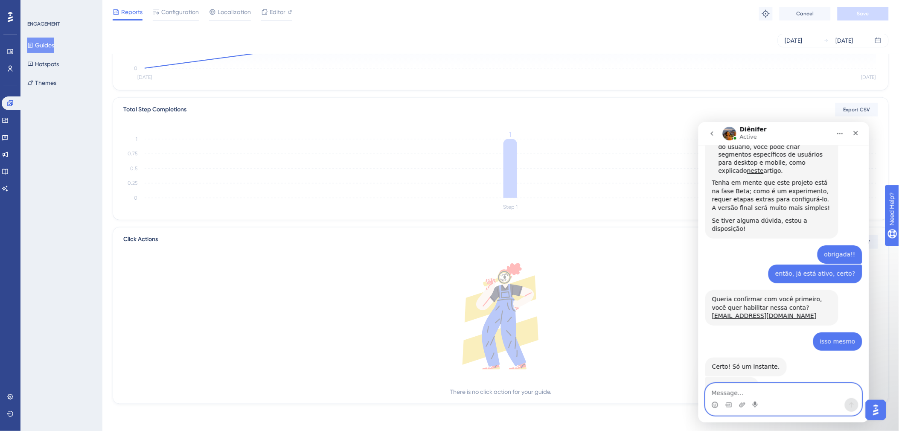
scroll to position [972, 0]
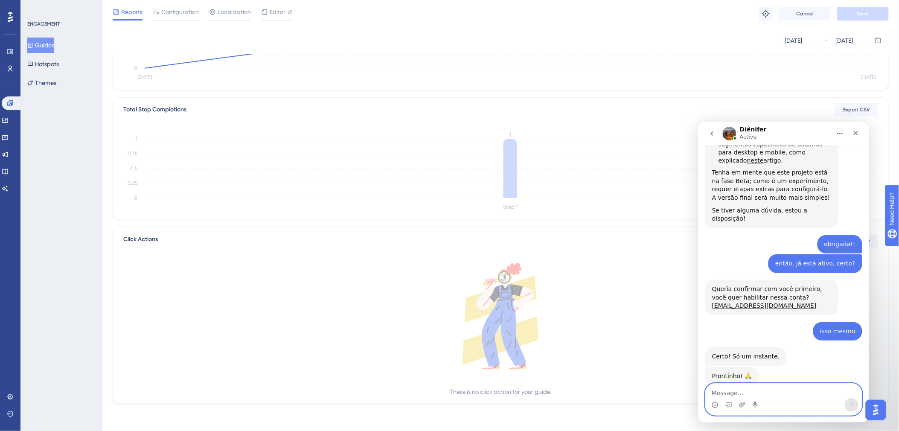
click at [717, 328] on textarea "Message…" at bounding box center [784, 390] width 156 height 15
type textarea "voce tambem"
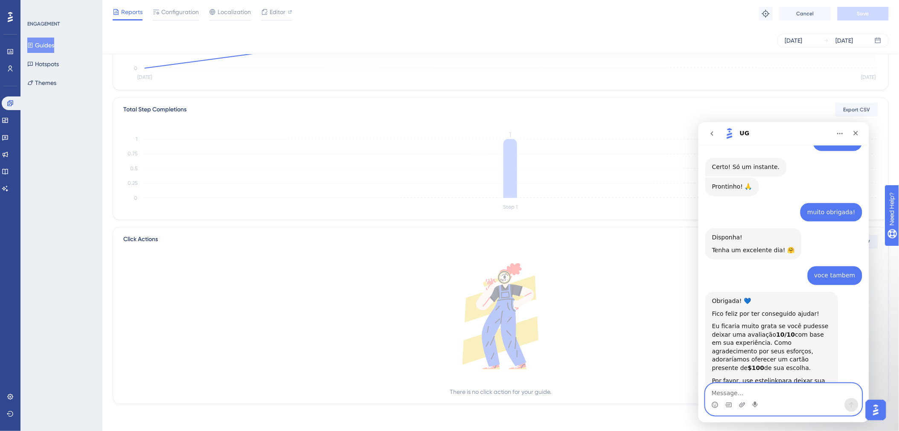
scroll to position [1239, 0]
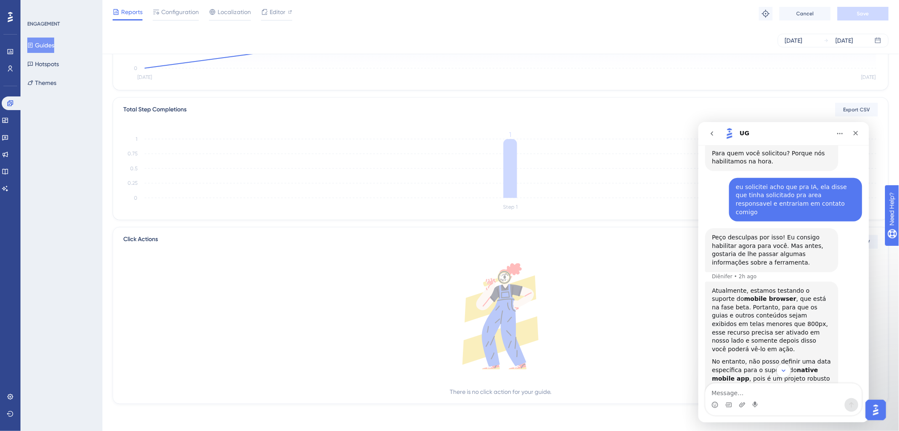
scroll to position [379, 0]
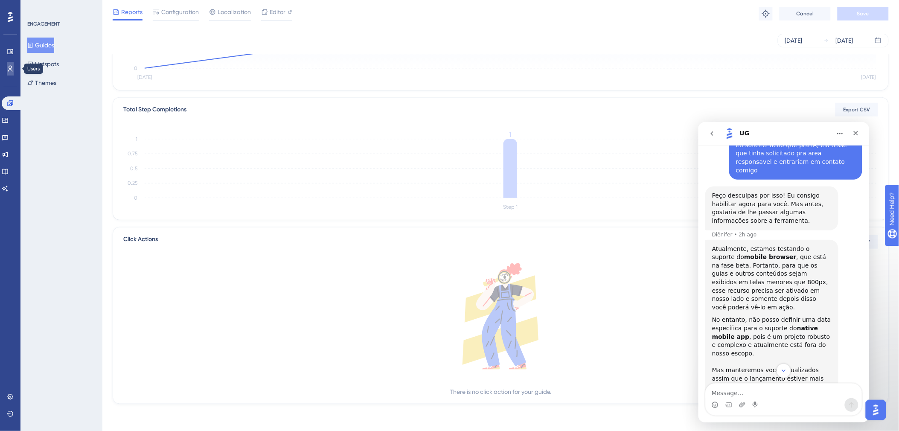
click at [13, 69] on icon at bounding box center [10, 68] width 7 height 7
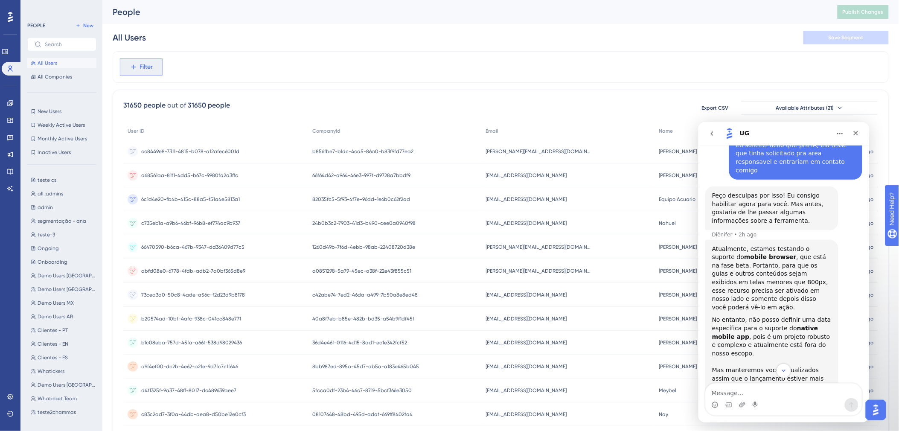
click at [133, 65] on icon at bounding box center [133, 67] width 5 height 5
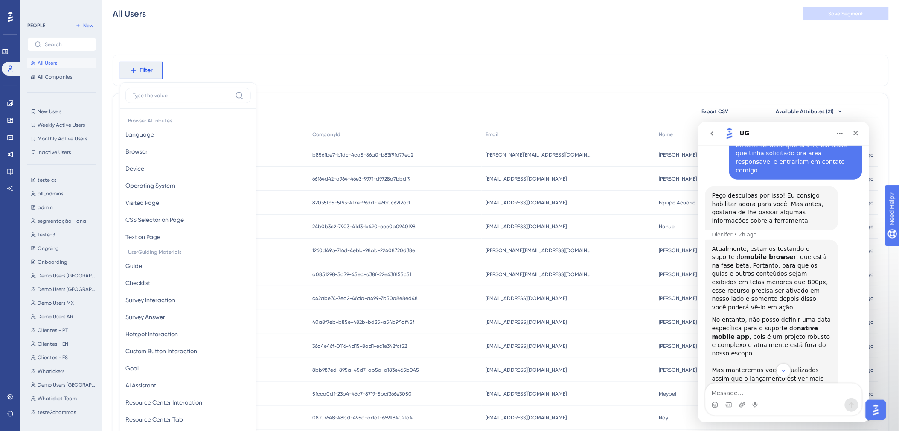
scroll to position [40, 0]
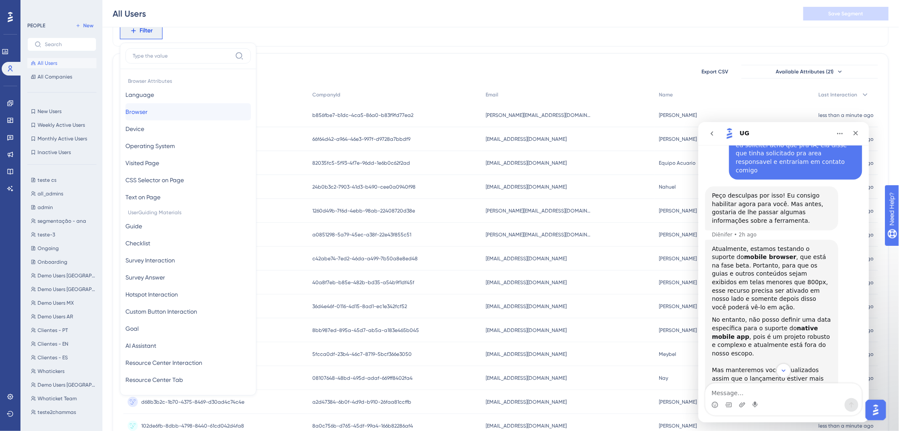
click at [167, 113] on button "Browser Browser" at bounding box center [187, 111] width 125 height 17
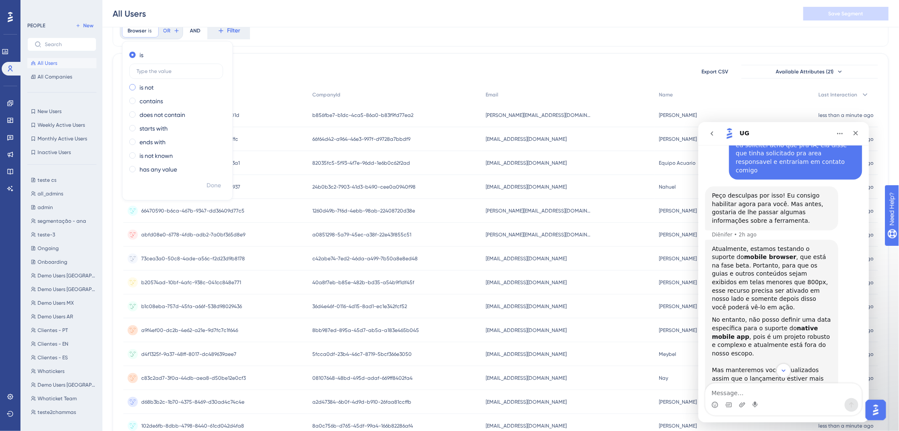
click at [148, 90] on label "is not" at bounding box center [147, 87] width 14 height 10
click at [163, 30] on icon at bounding box center [161, 30] width 5 height 5
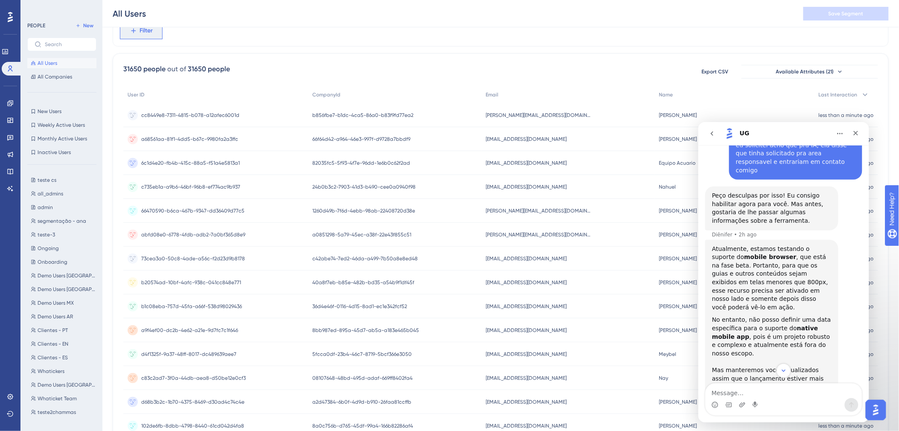
click at [152, 33] on span "Filter" at bounding box center [146, 31] width 13 height 10
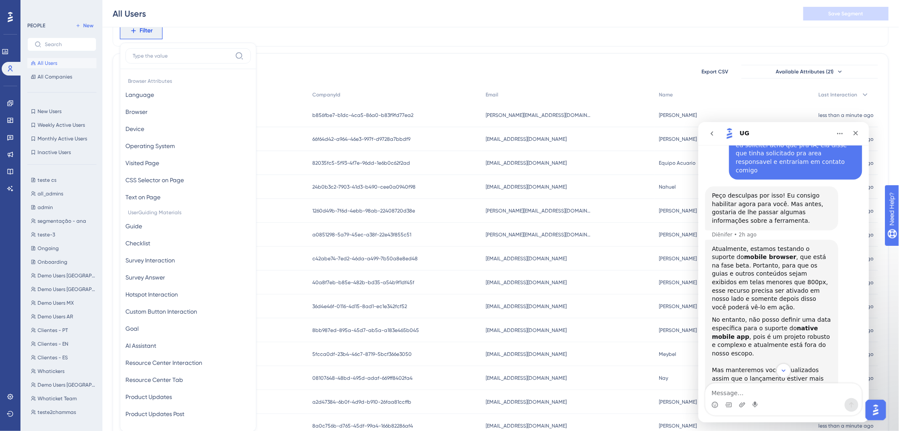
scroll to position [61, 0]
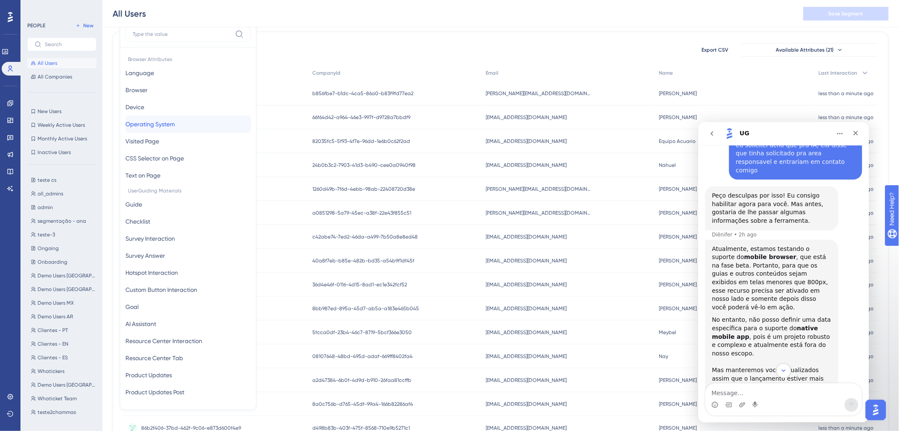
click at [175, 127] on span "Operating System" at bounding box center [150, 124] width 50 height 10
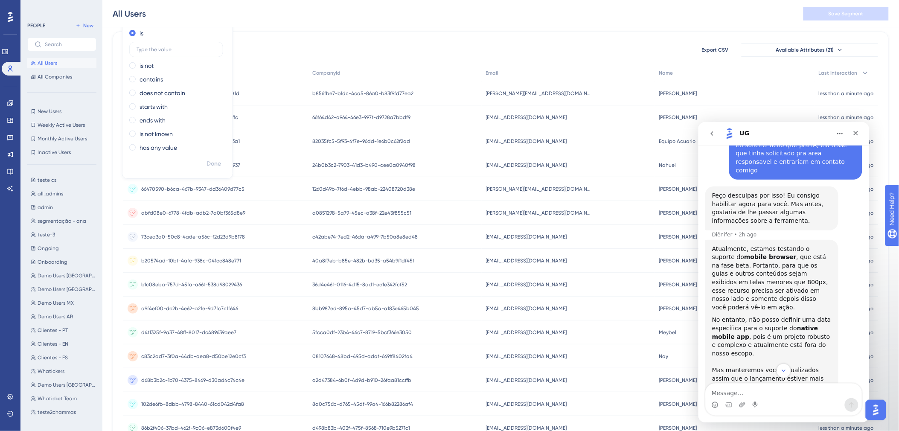
click at [417, 42] on div "31650 people out of 31650 people Export CSV Available Attributes (21)" at bounding box center [500, 49] width 755 height 15
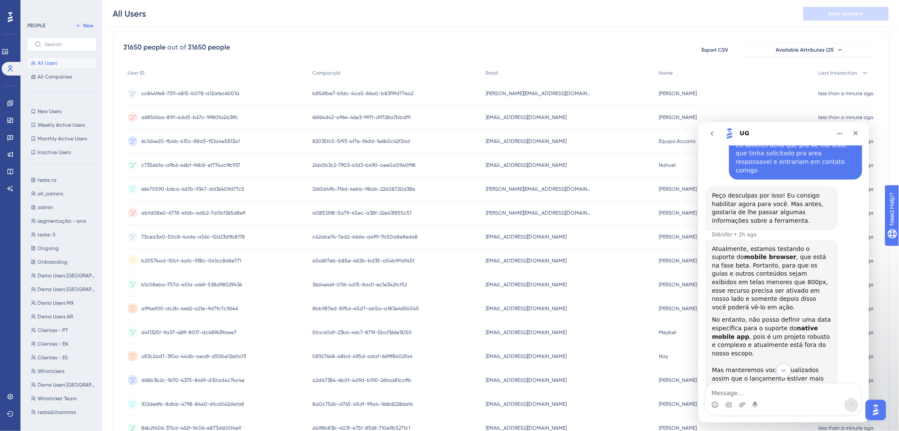
click at [381, 88] on div "b856fbe7-b1dc-4ca5-86a0-b83f9fd77ea2 b856fbe7-b1dc-4ca5-86a0-b83f9fd77ea2" at bounding box center [394, 94] width 173 height 24
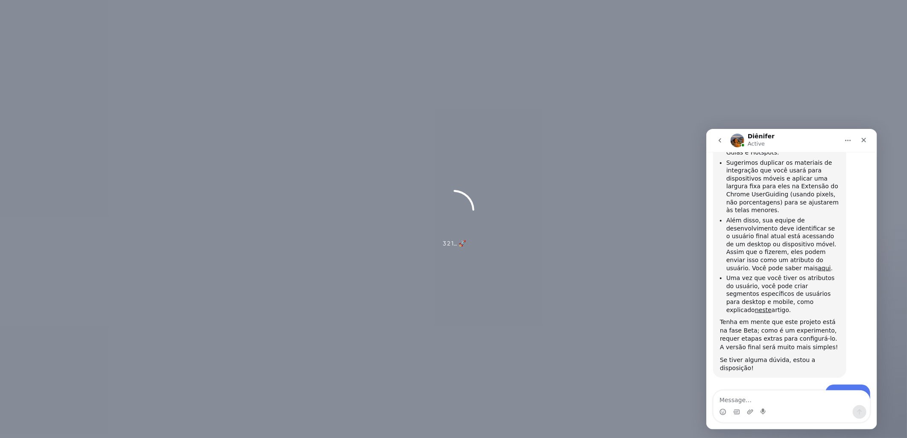
scroll to position [839, 0]
